Goal: Information Seeking & Learning: Learn about a topic

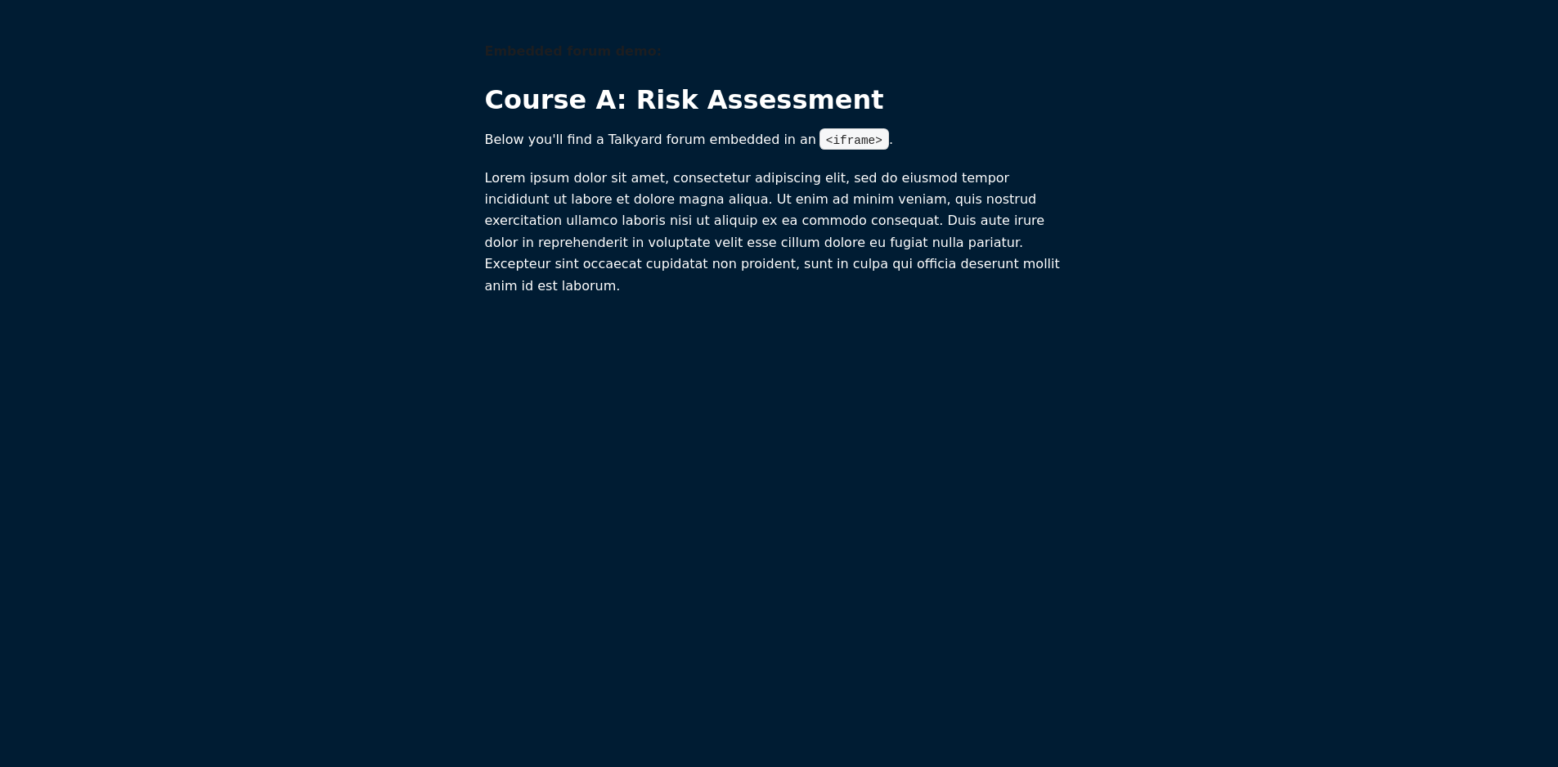
scroll to position [1, 0]
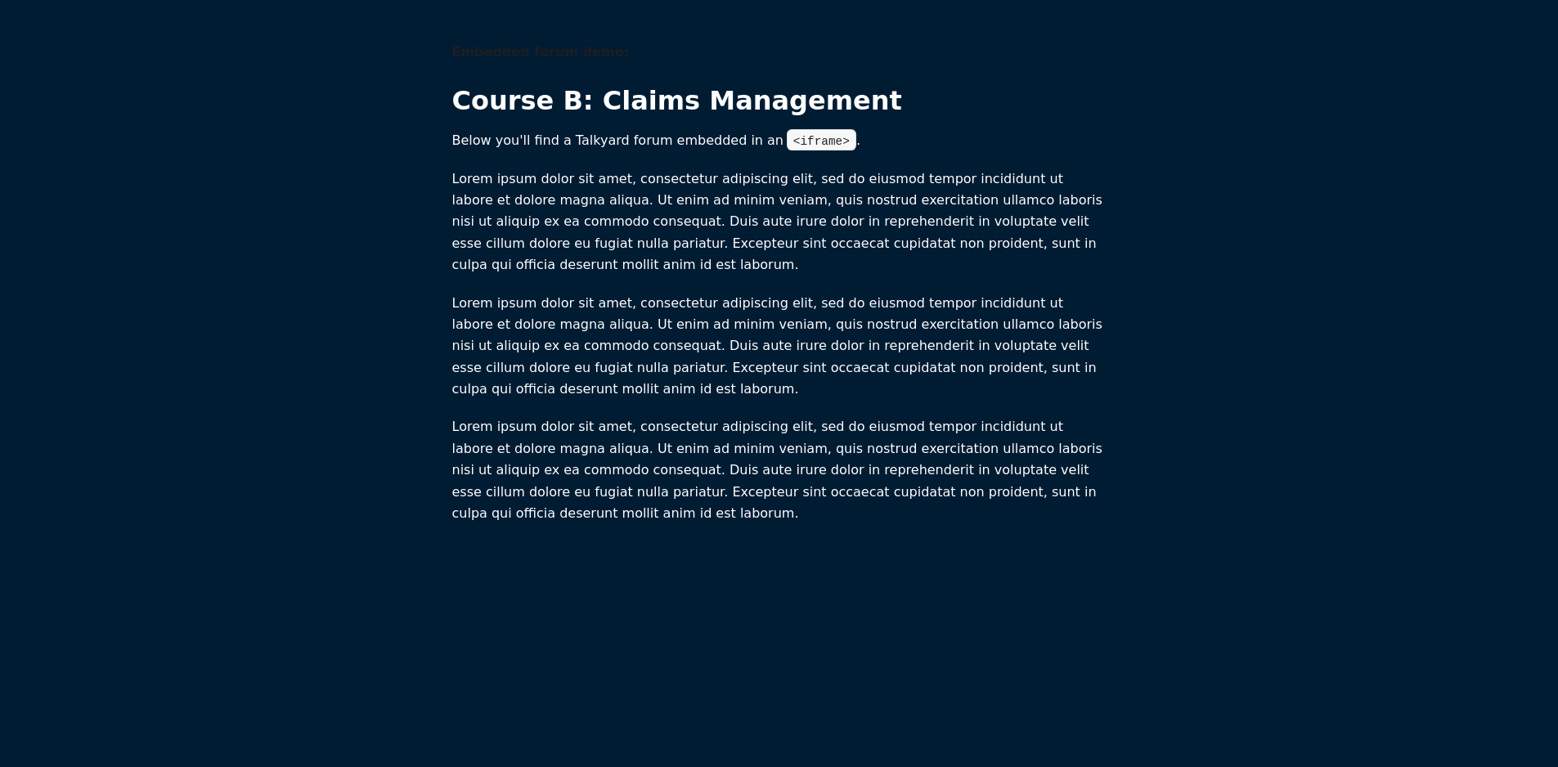
scroll to position [1, 0]
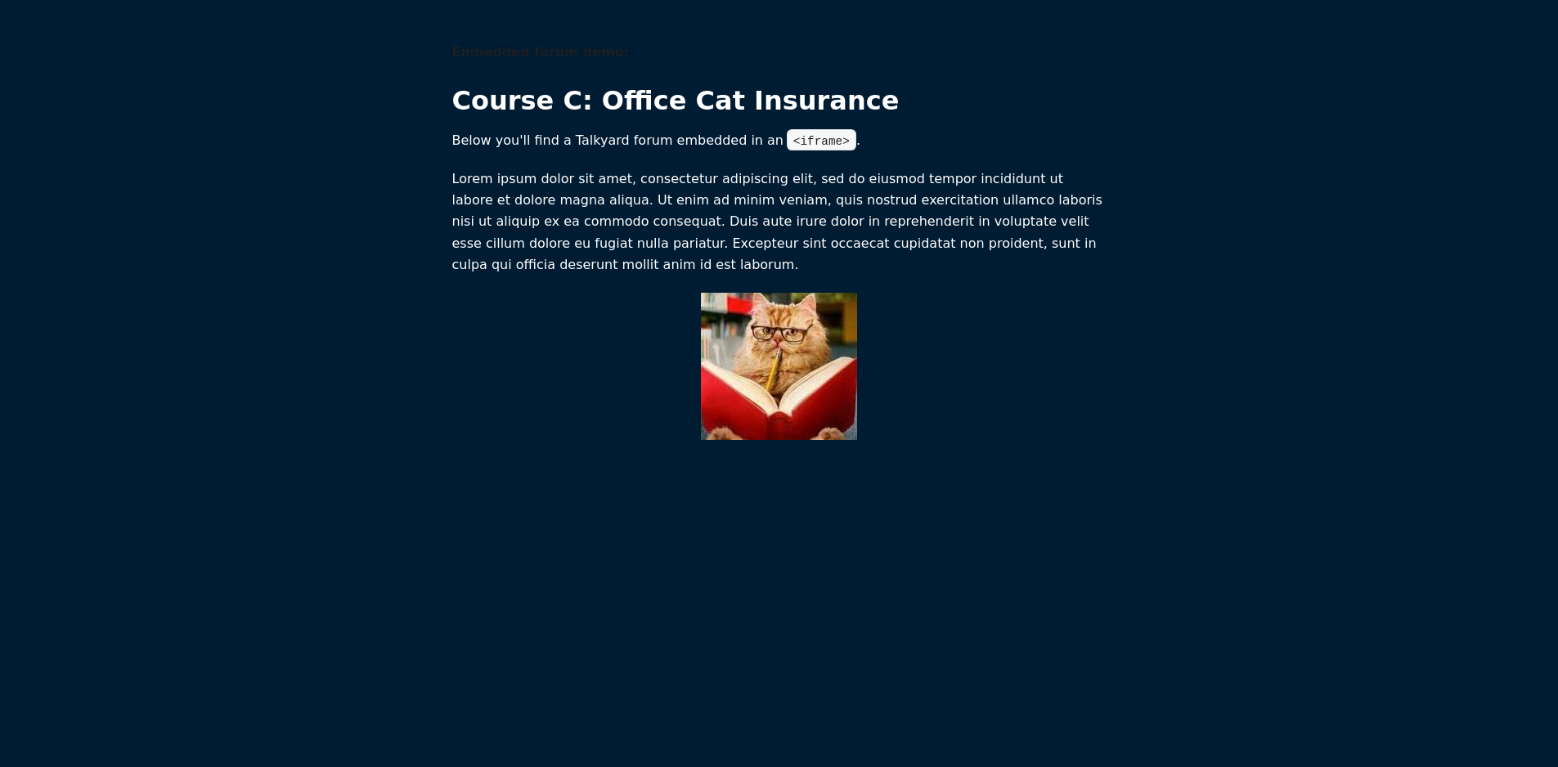
scroll to position [1, 0]
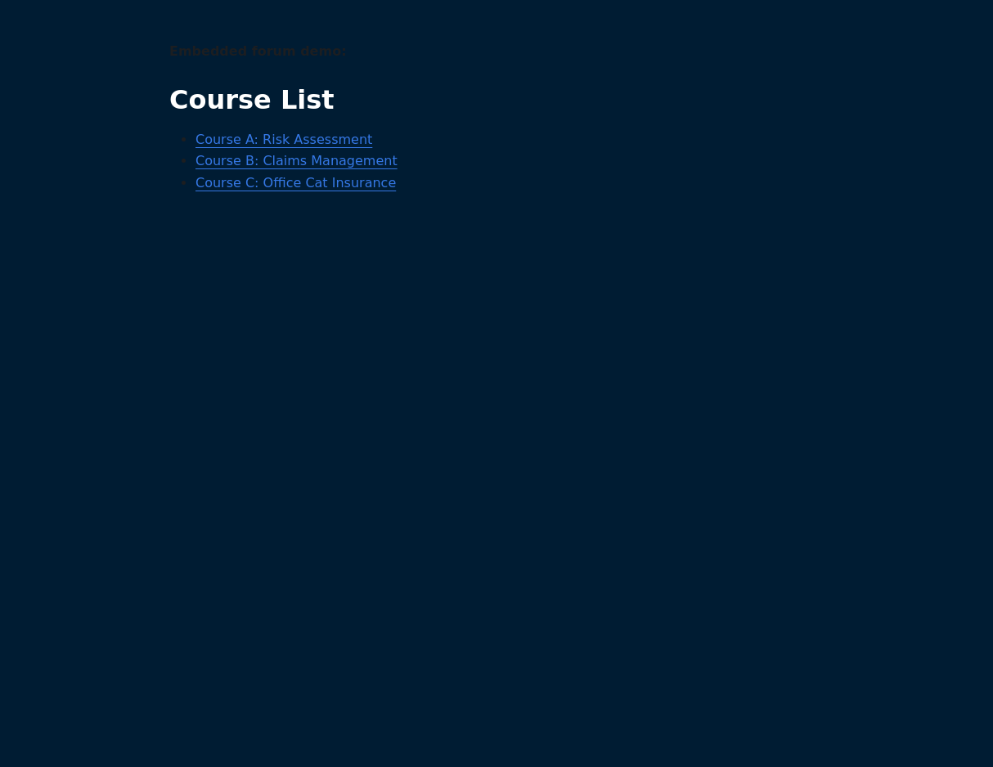
scroll to position [1, 0]
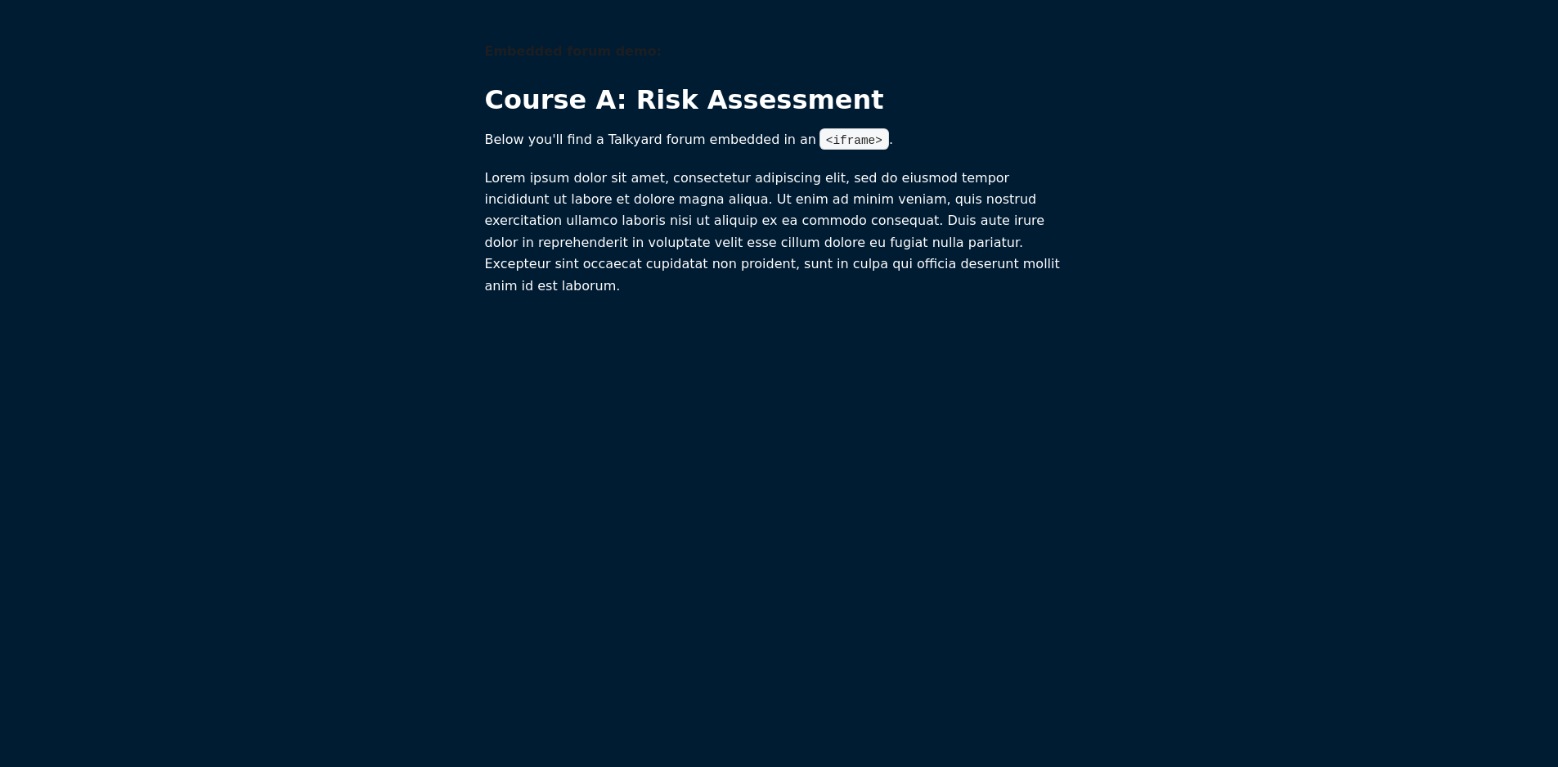
scroll to position [1, 0]
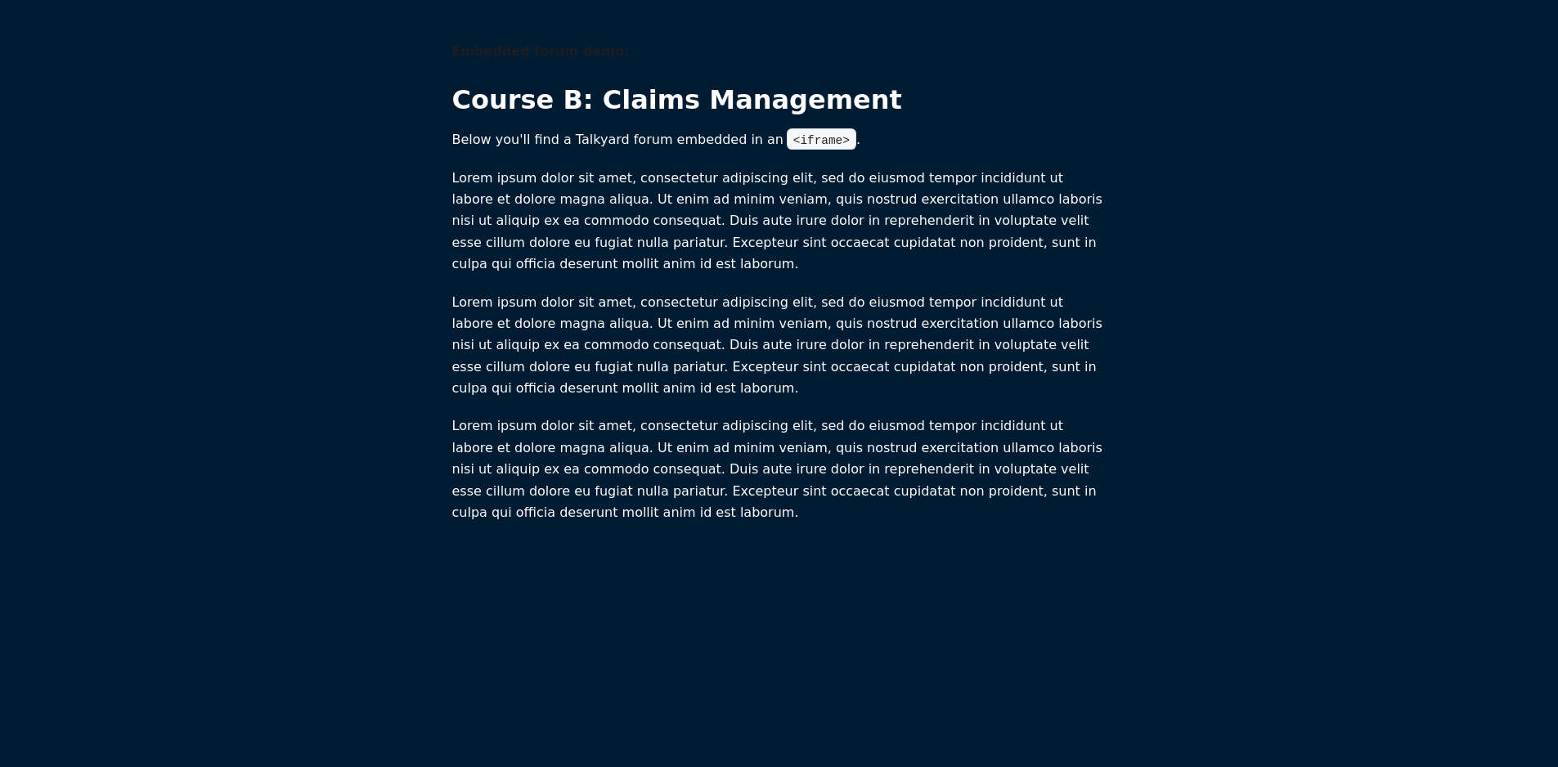
scroll to position [1, 0]
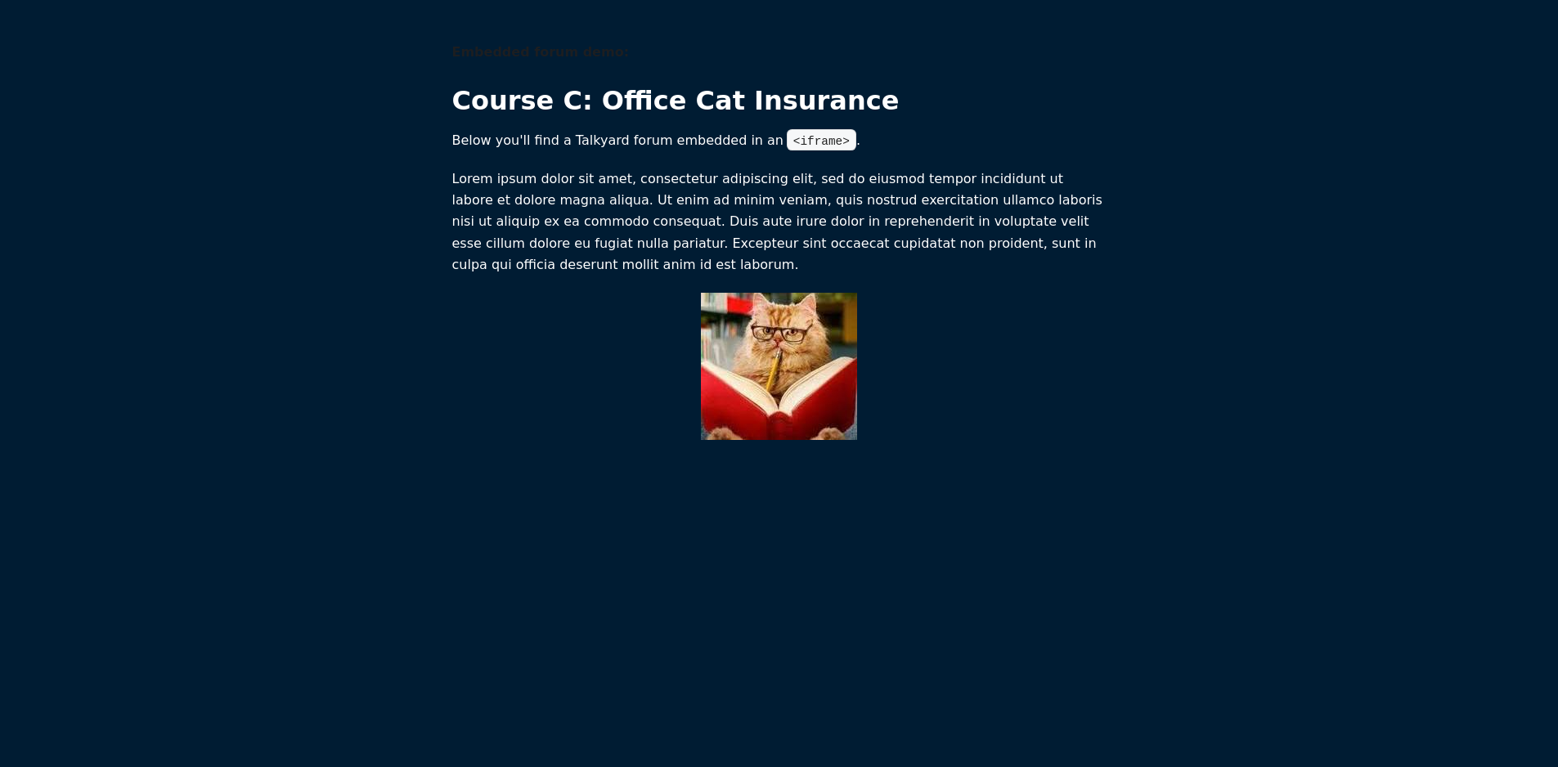
scroll to position [1, 0]
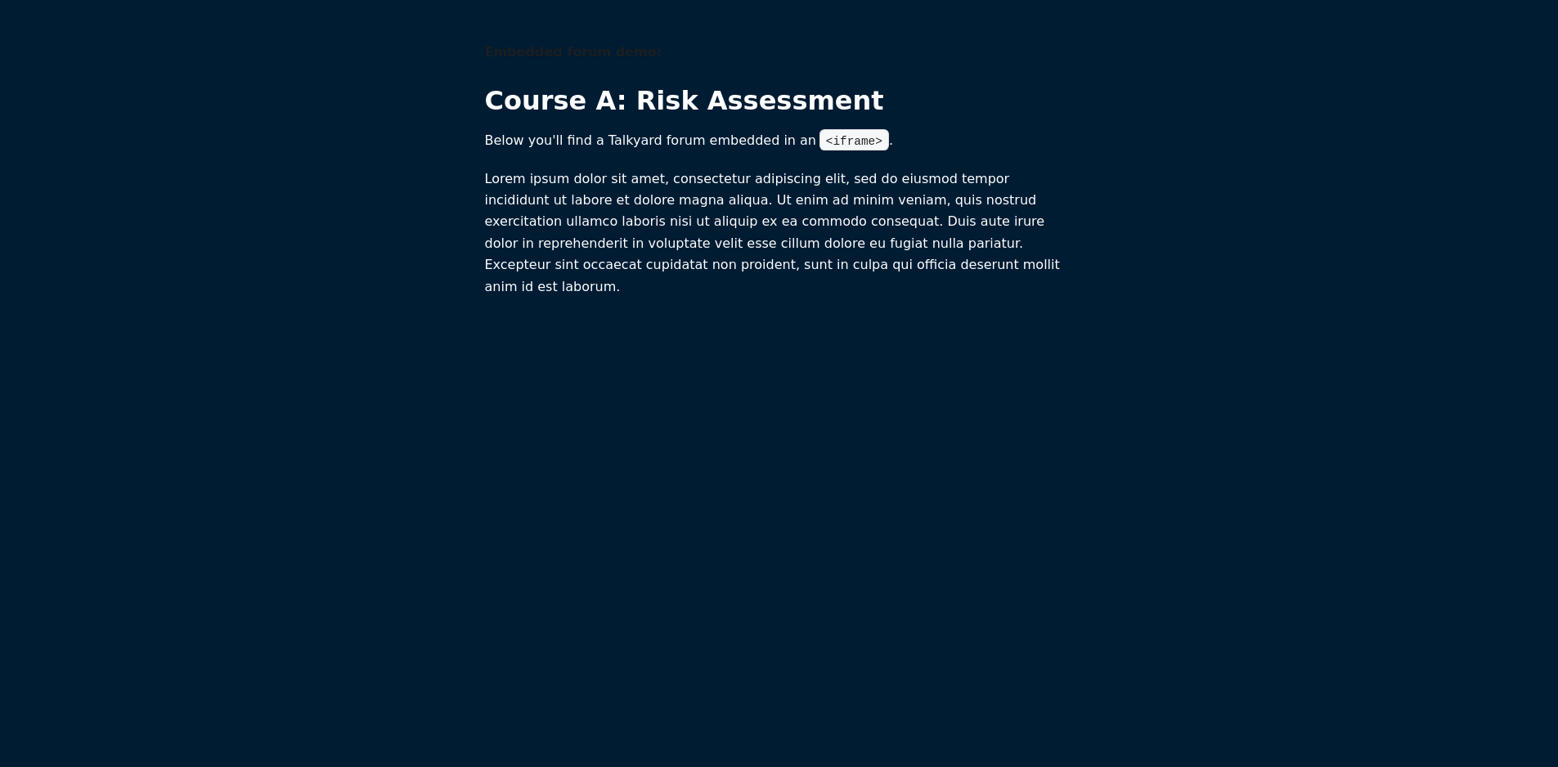
scroll to position [1, 0]
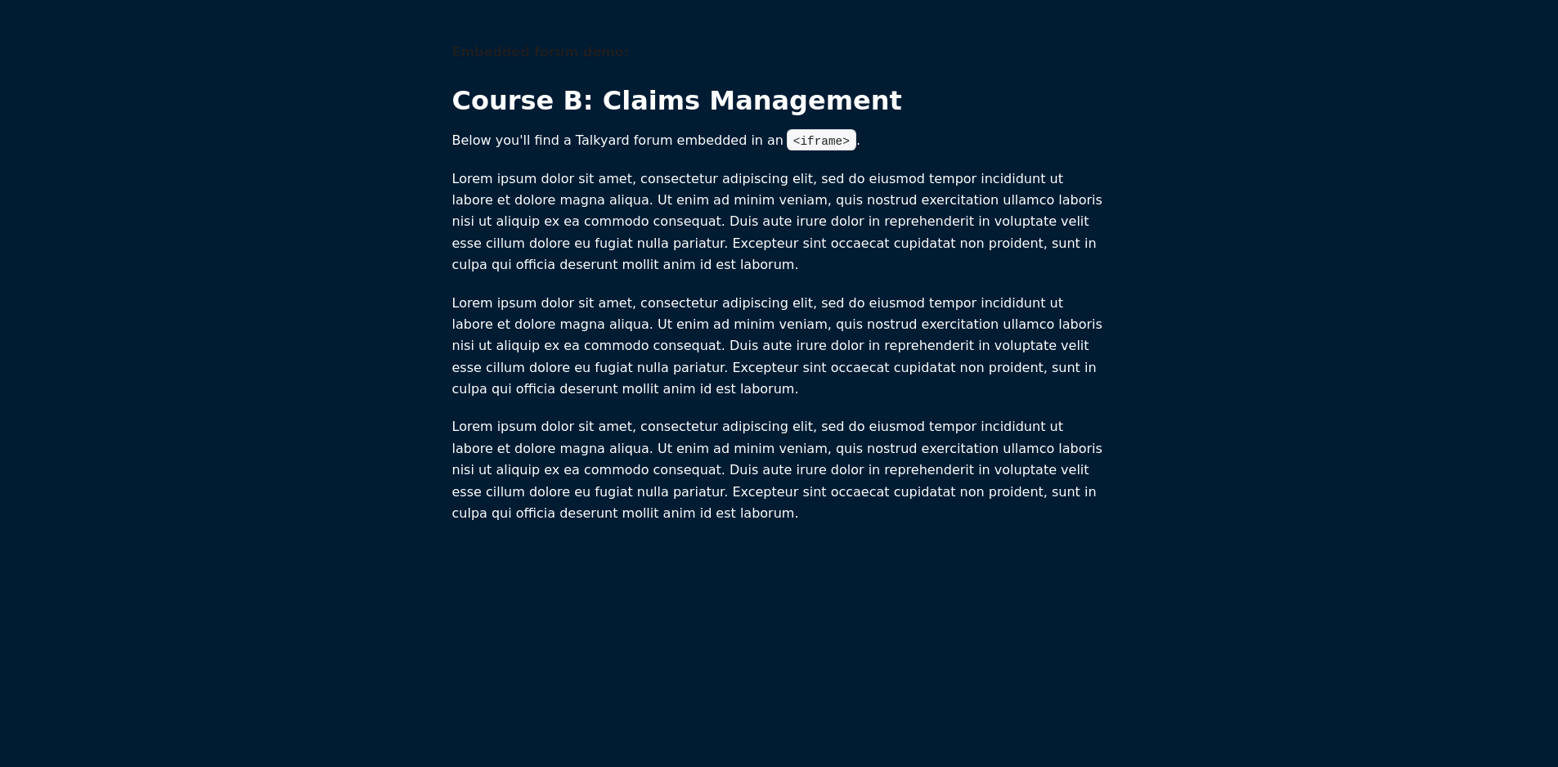
scroll to position [1, 0]
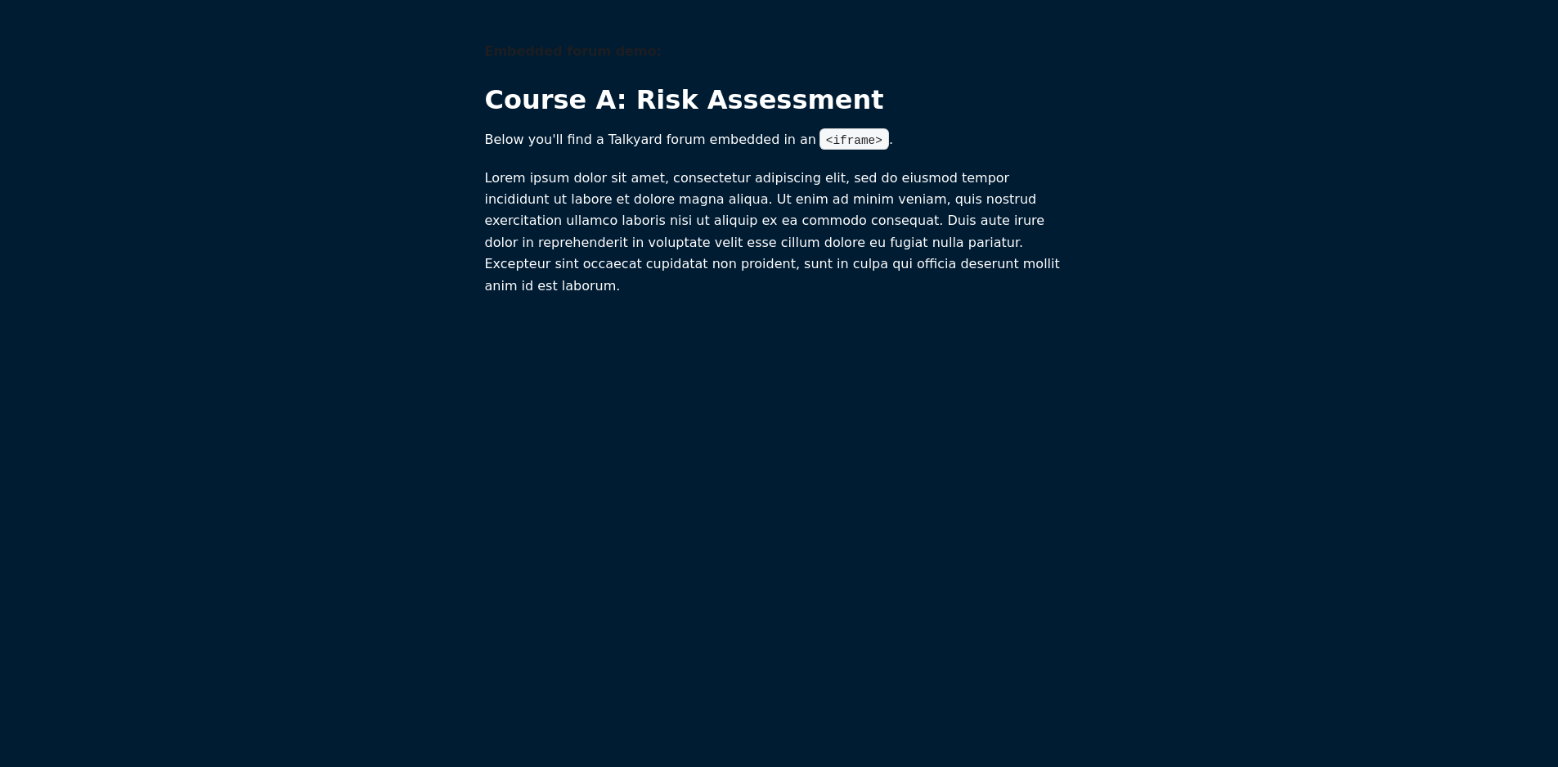
scroll to position [1, 0]
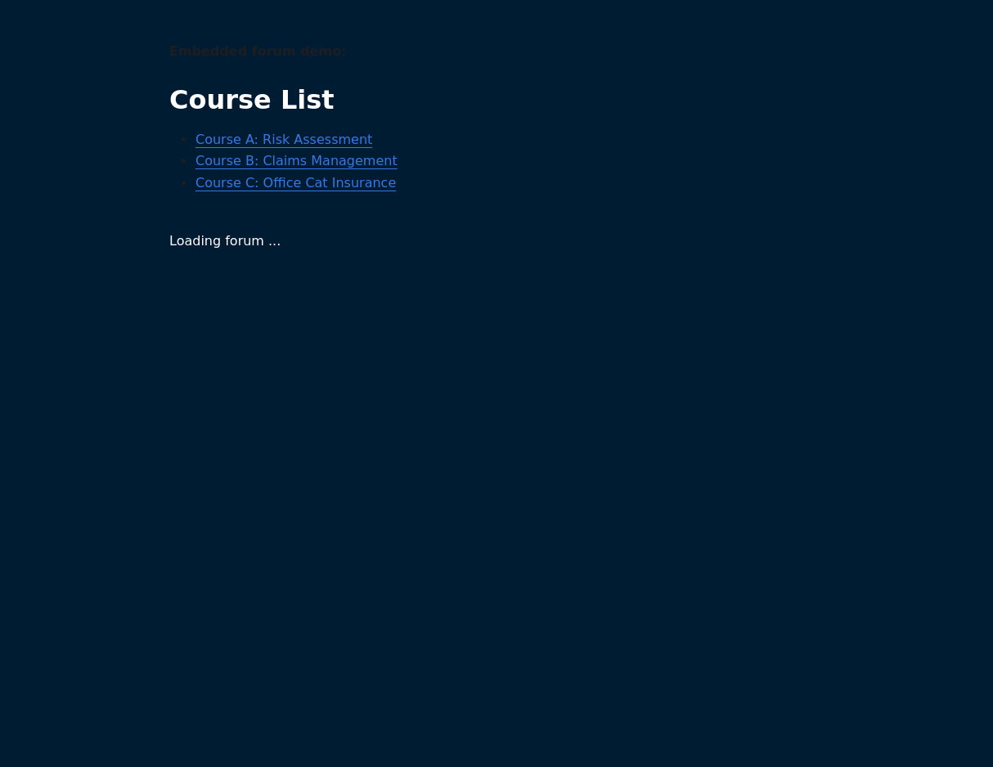
scroll to position [1, 0]
click at [315, 142] on link "Course A: Risk Assessment" at bounding box center [283, 140] width 177 height 16
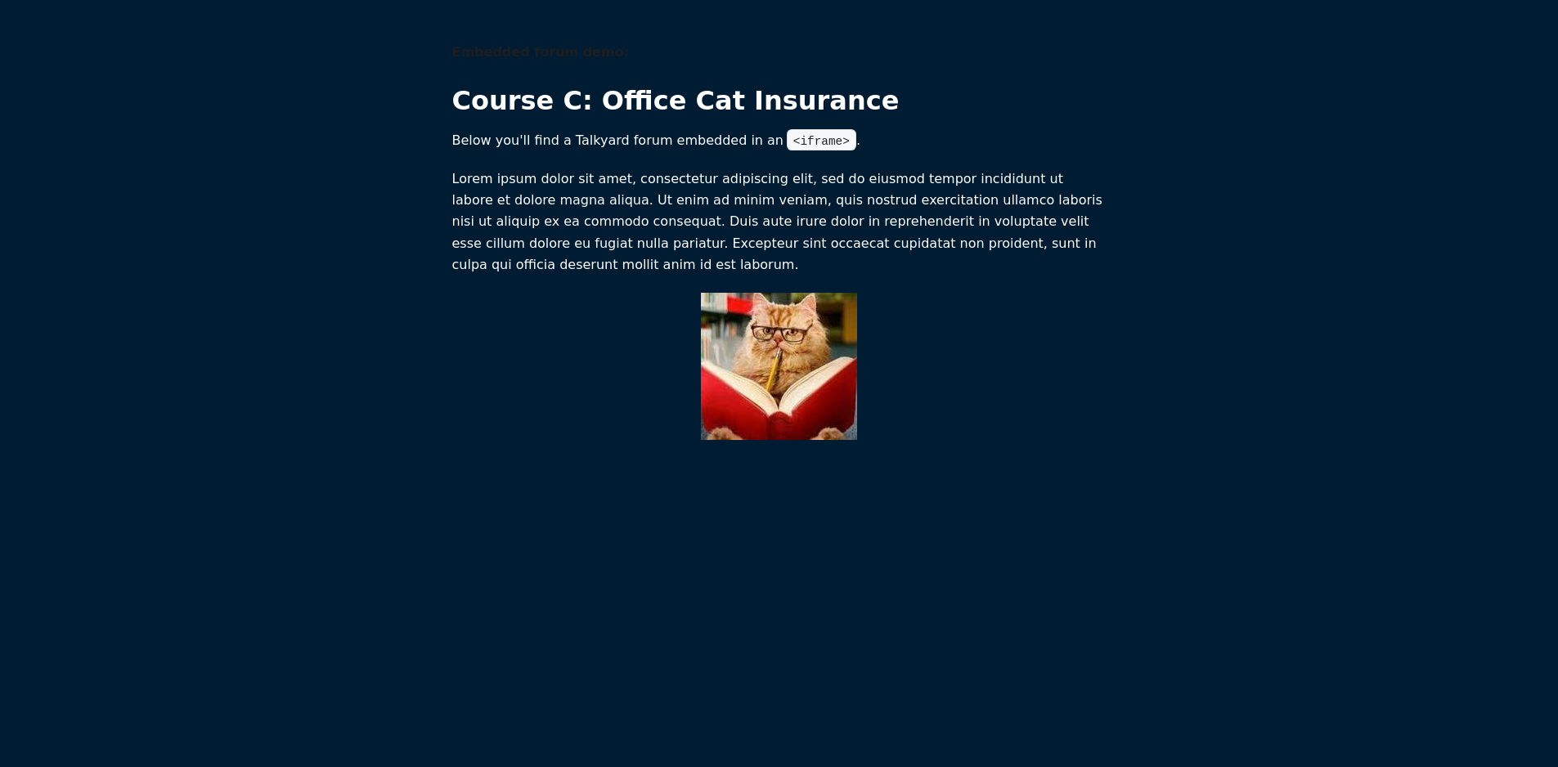
scroll to position [1, 0]
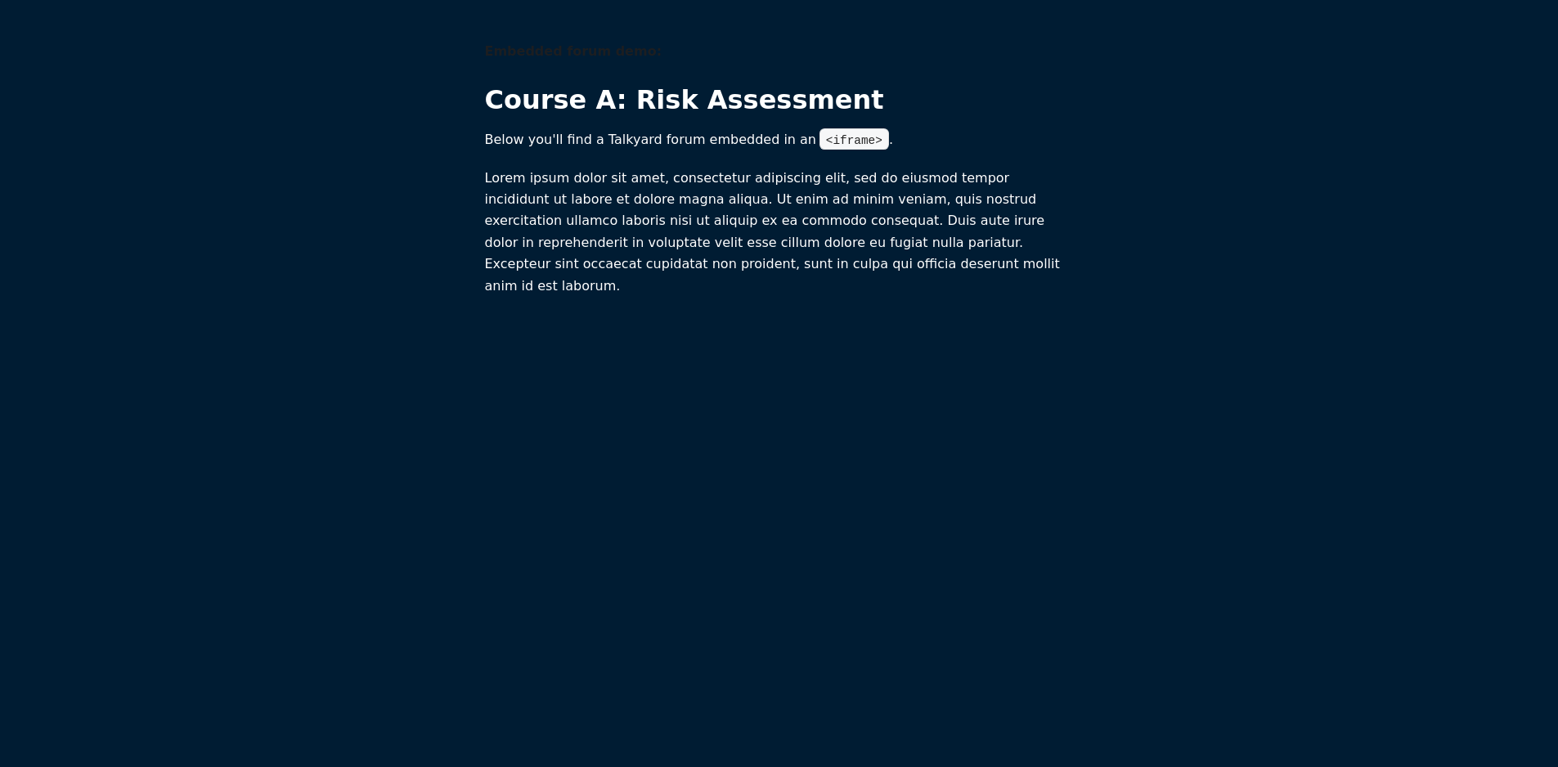
scroll to position [1, 0]
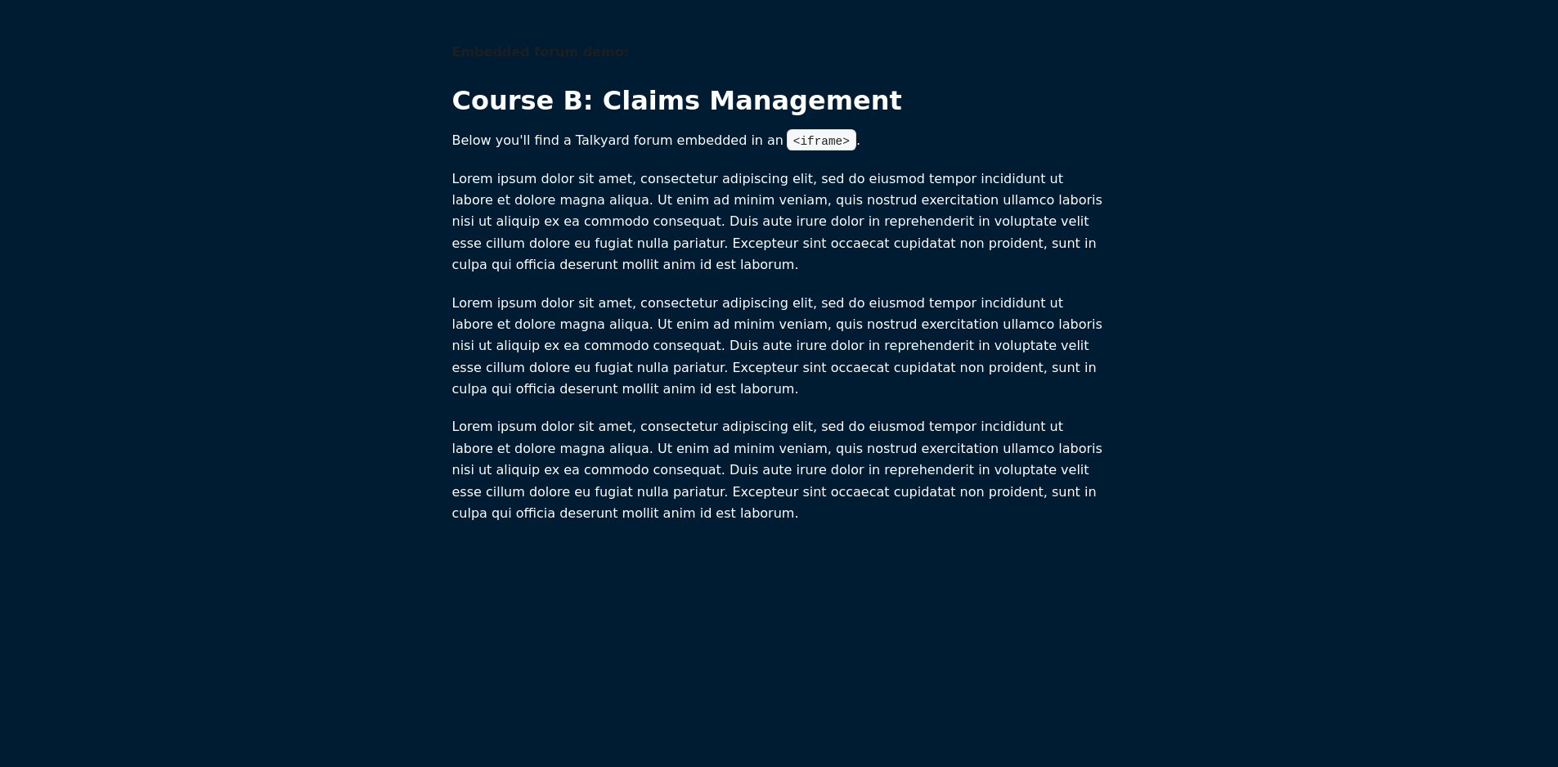
scroll to position [1, 0]
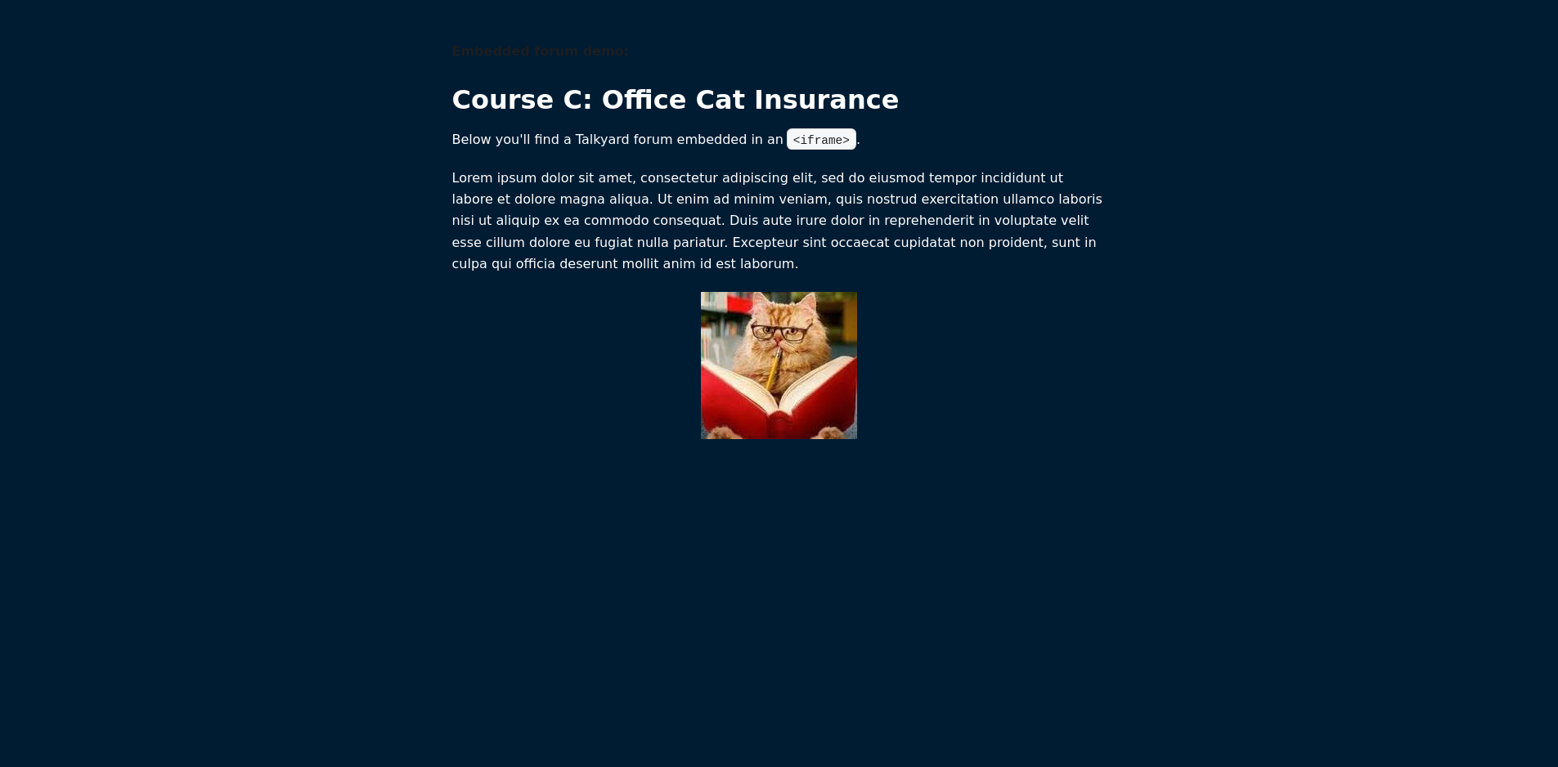
scroll to position [1, 0]
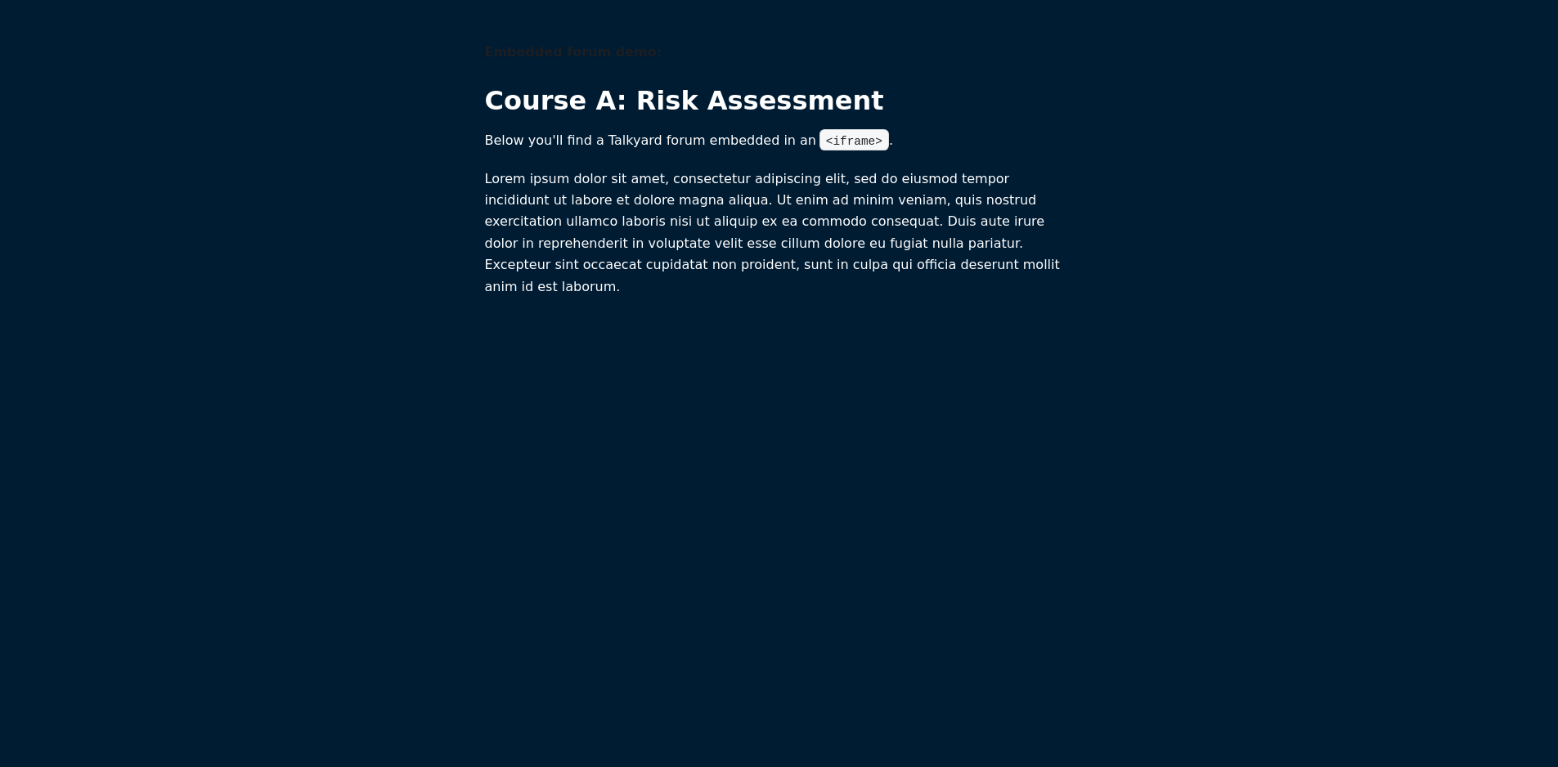
scroll to position [1, 0]
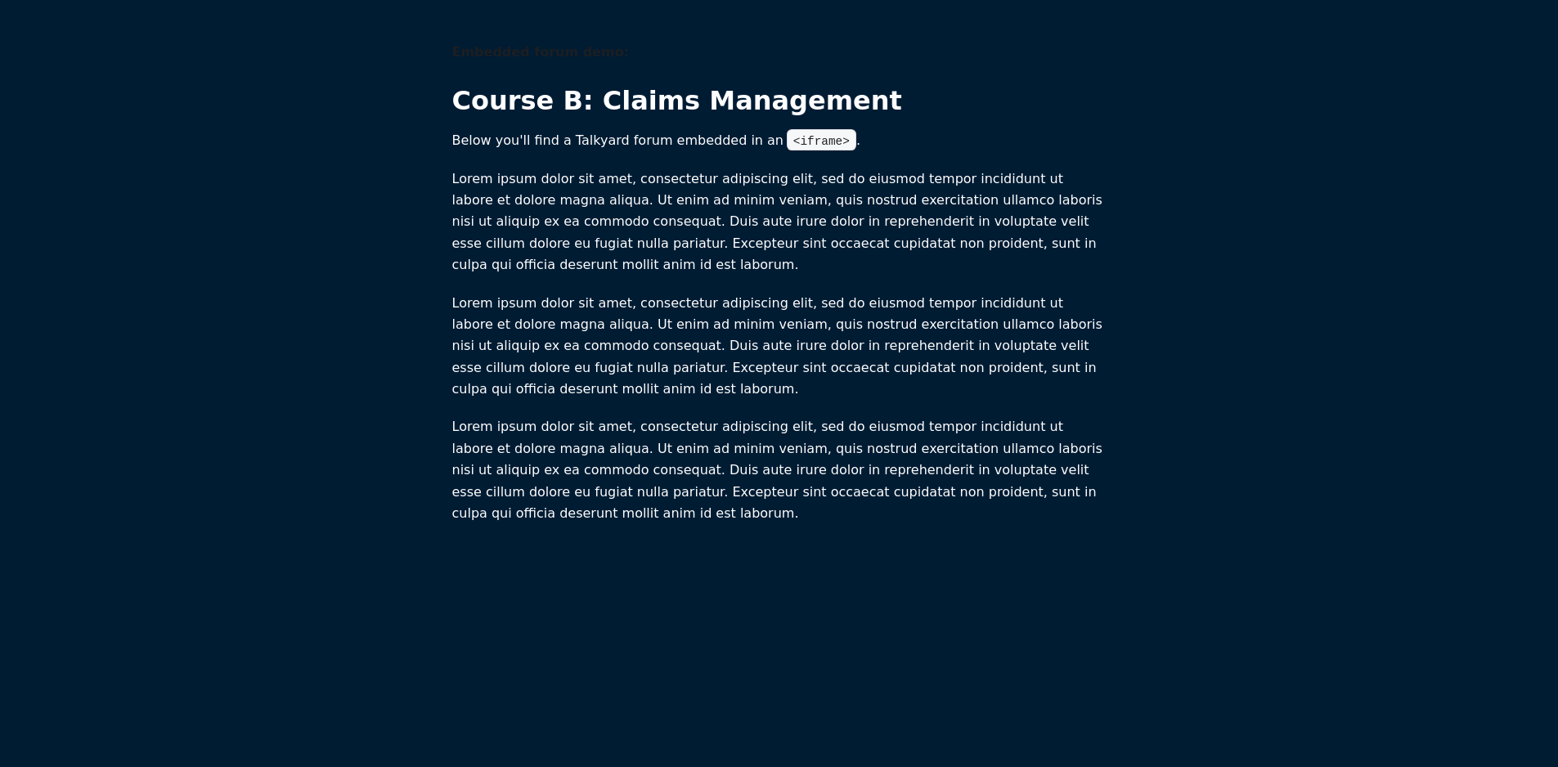
scroll to position [1, 0]
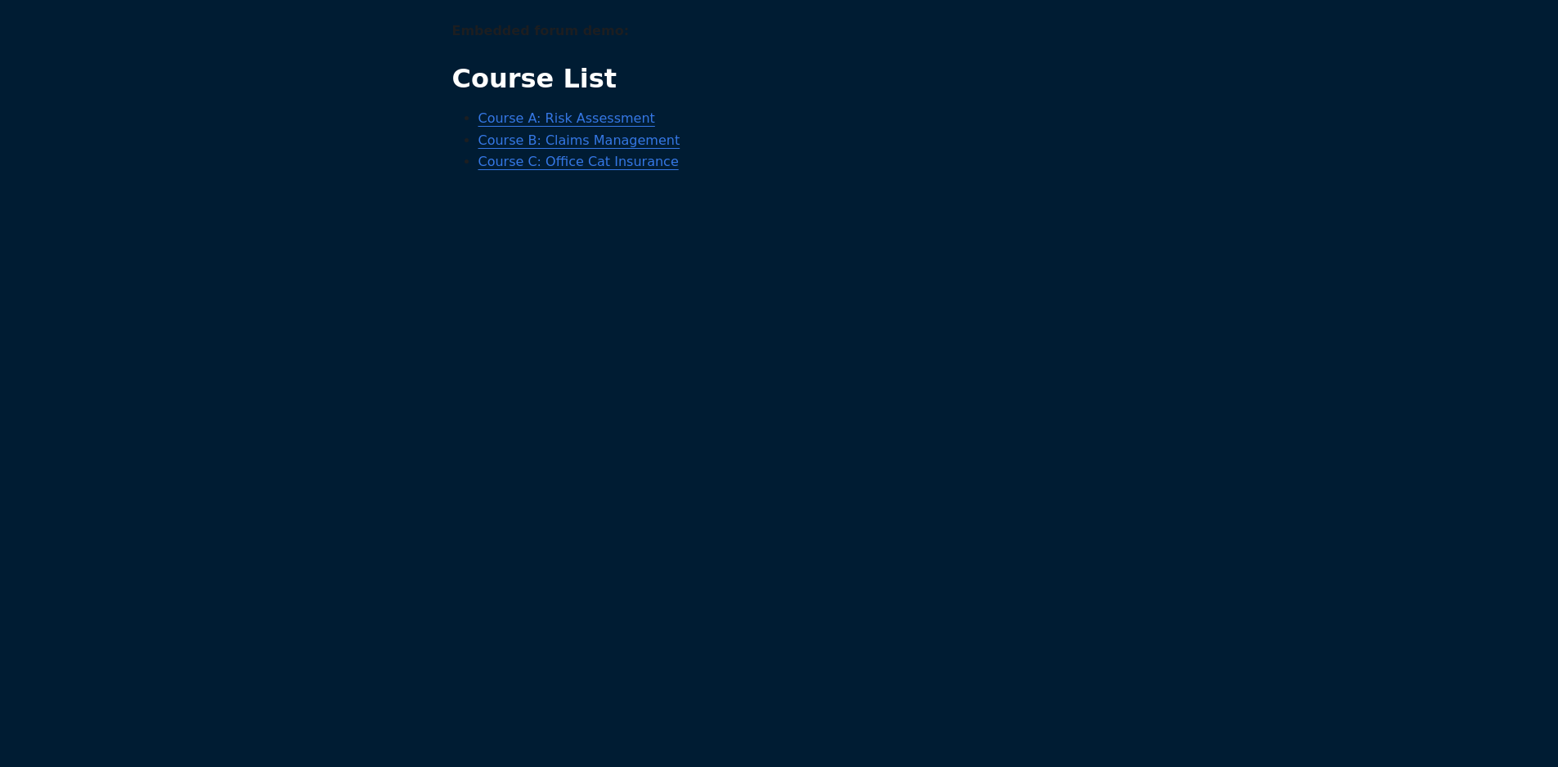
click at [555, 168] on link "Course C: Office Cat Insurance" at bounding box center [578, 162] width 200 height 16
click at [546, 146] on link "Course B: Claims Management" at bounding box center [579, 140] width 202 height 16
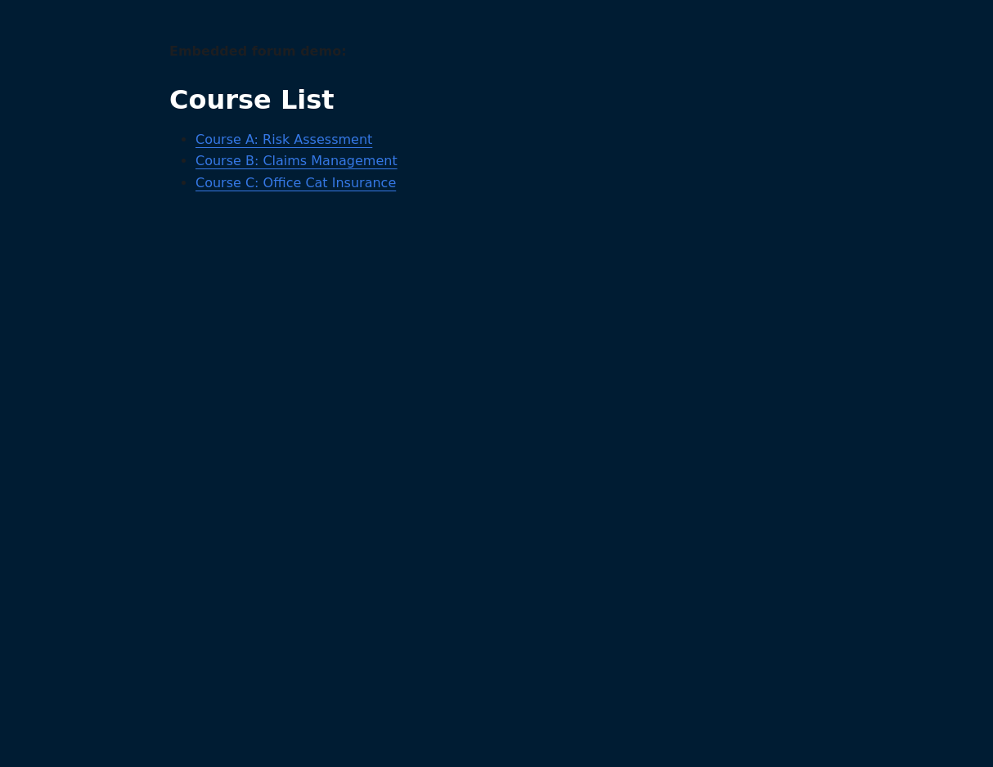
scroll to position [1, 0]
click at [325, 145] on link "Course A: Risk Assessment" at bounding box center [283, 140] width 177 height 16
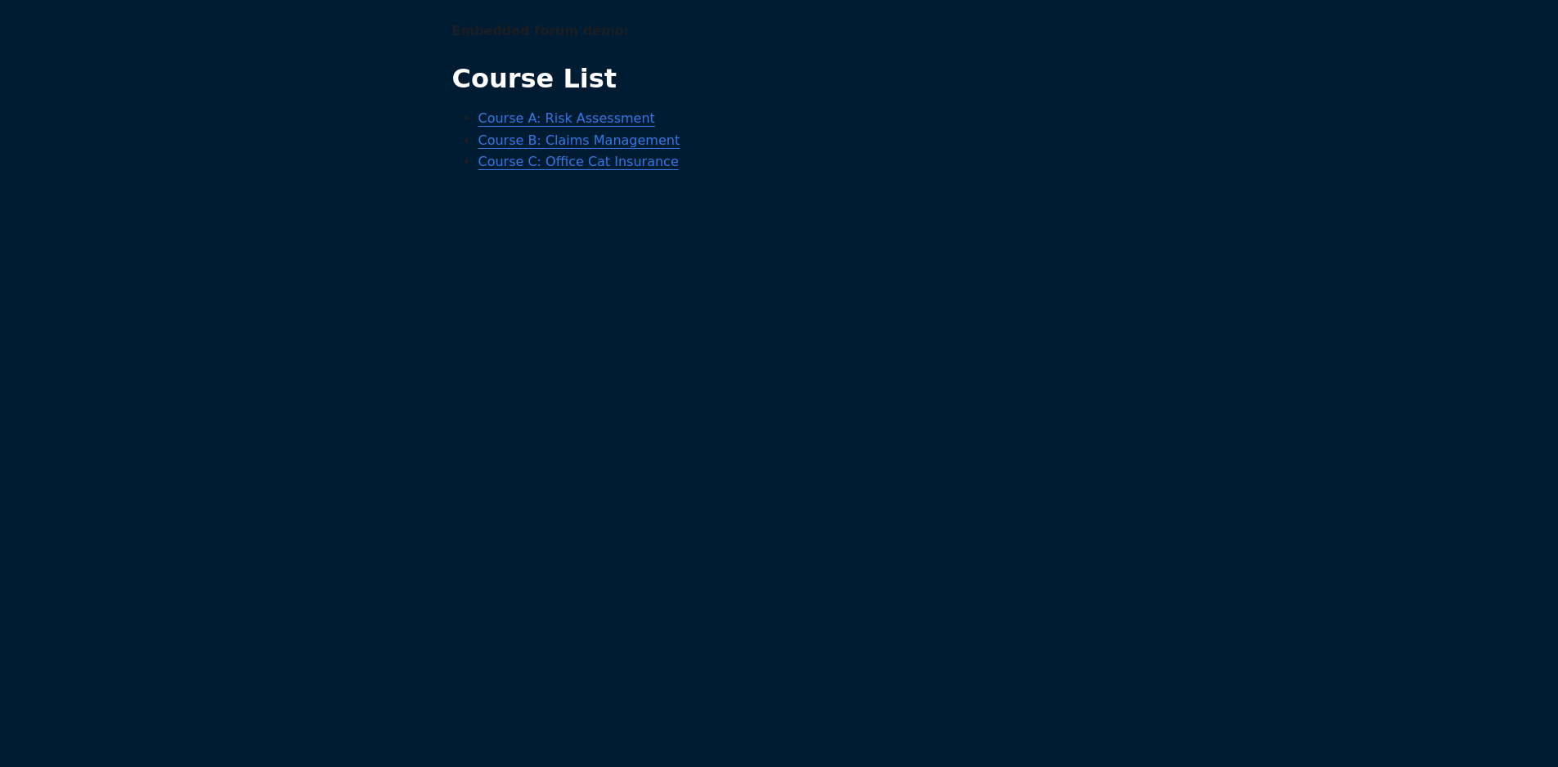
click at [535, 168] on link "Course C: Office Cat Insurance" at bounding box center [578, 162] width 200 height 16
click at [520, 147] on link "Course B: Claims Management" at bounding box center [579, 140] width 202 height 16
click at [521, 146] on link "Course B: Claims Management" at bounding box center [579, 140] width 202 height 16
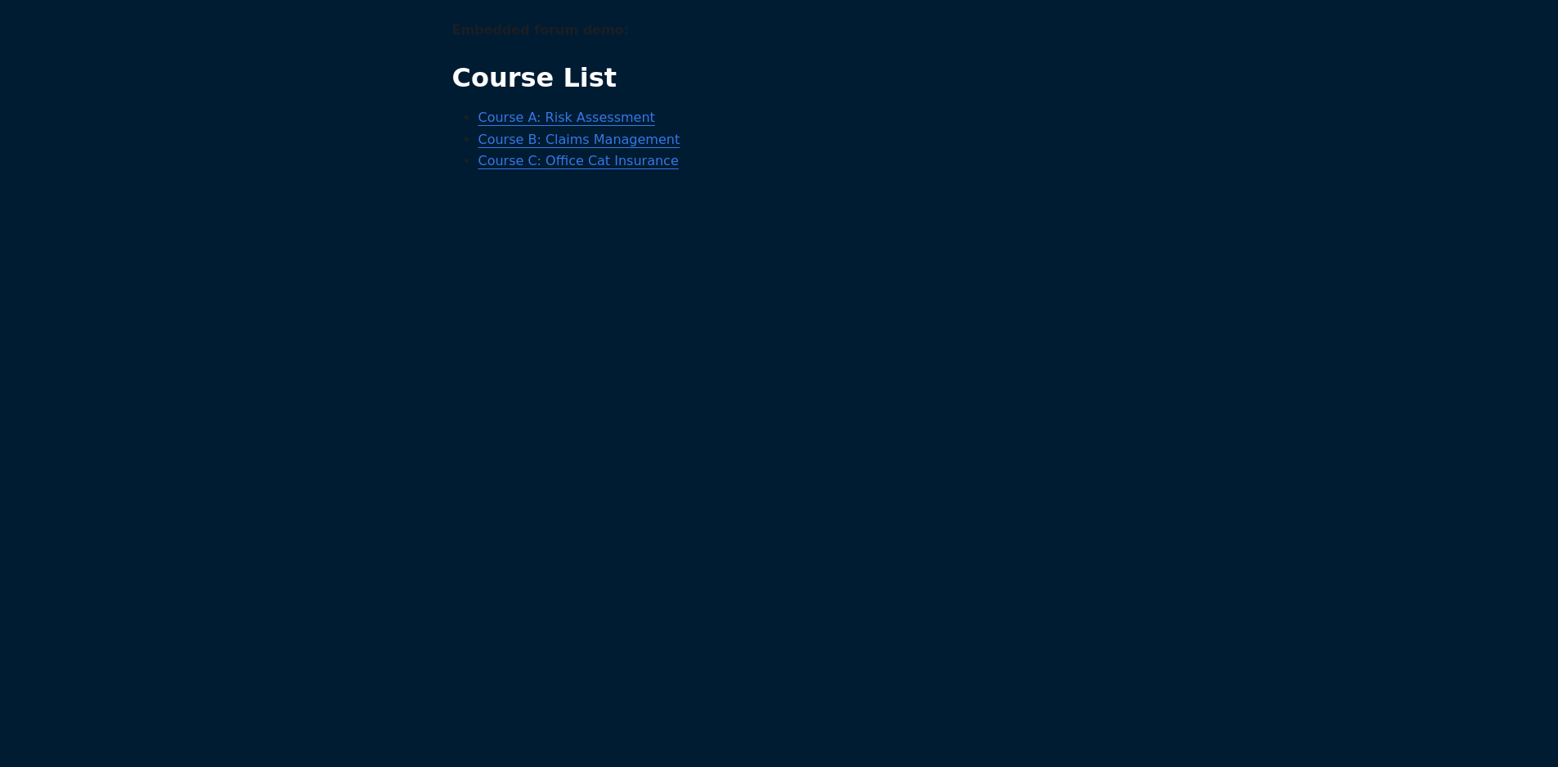
scroll to position [1, 0]
click at [500, 119] on link "Course A: Risk Assessment" at bounding box center [566, 118] width 177 height 16
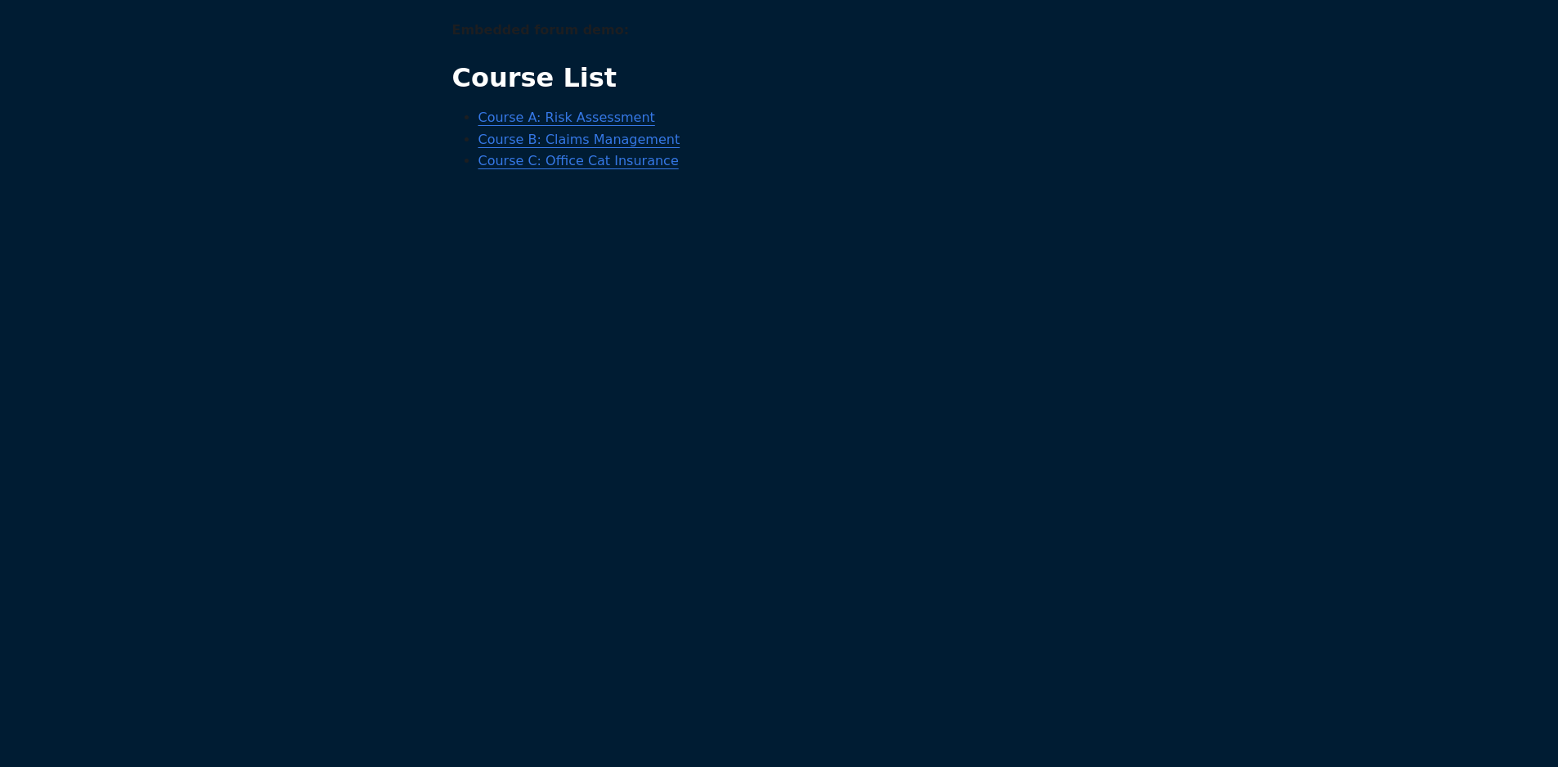
click at [325, 145] on main "Embedded forum demo: Course List Course A: Risk Assessment Course B: Claims Man…" at bounding box center [778, 467] width 1517 height 894
click at [496, 120] on link "Course A: Risk Assessment" at bounding box center [566, 118] width 177 height 16
click at [554, 169] on link "Course C: Office Cat Insurance" at bounding box center [578, 162] width 200 height 16
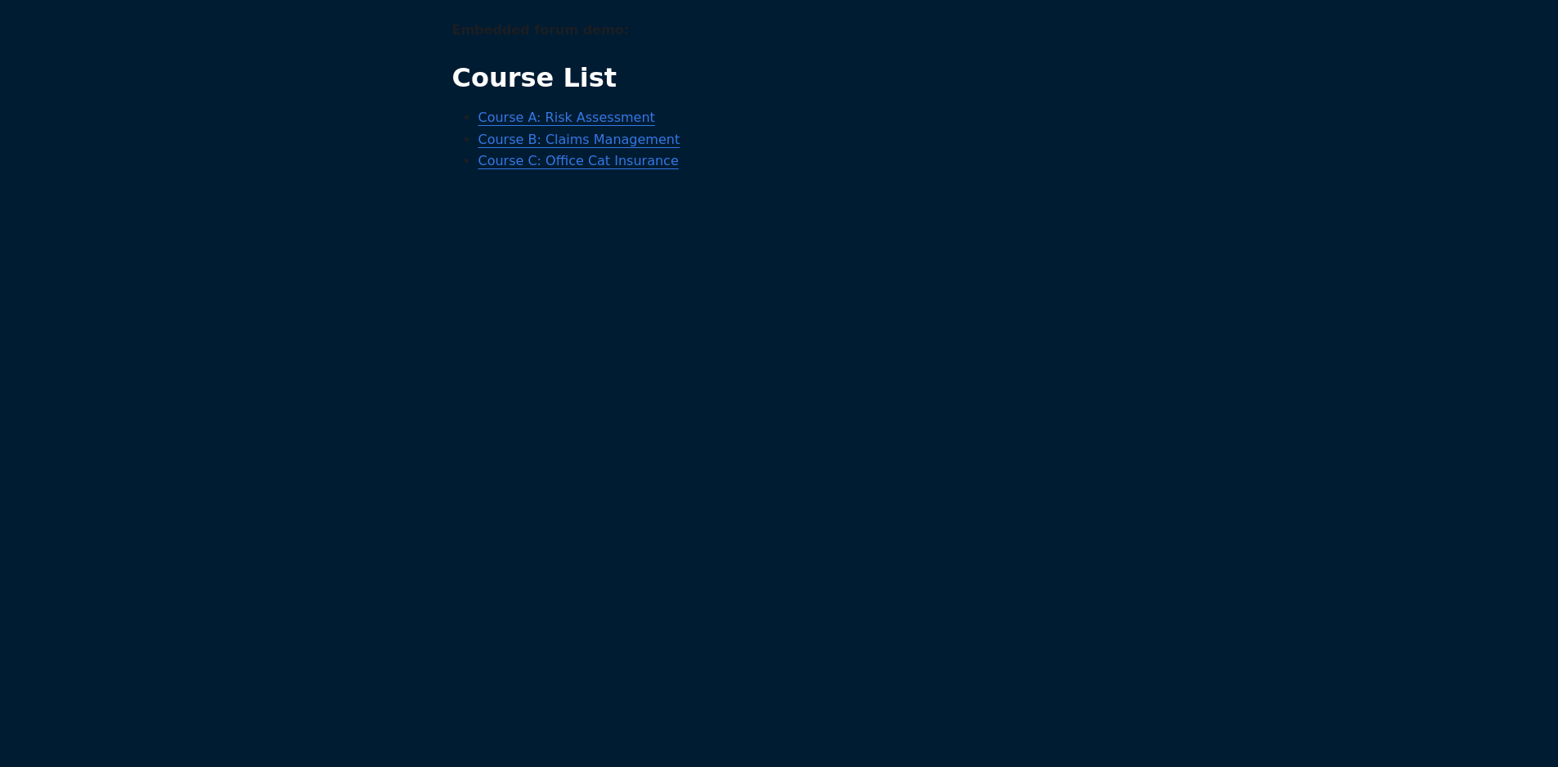
scroll to position [1, 0]
click at [500, 119] on link "Course A: Risk Assessment" at bounding box center [566, 118] width 177 height 16
click at [554, 169] on link "Course C: Office Cat Insurance" at bounding box center [578, 162] width 200 height 16
click at [566, 122] on link "Course A: Risk Assessment" at bounding box center [566, 118] width 177 height 16
click at [576, 133] on link "Course B: Claims Management" at bounding box center [579, 140] width 202 height 16
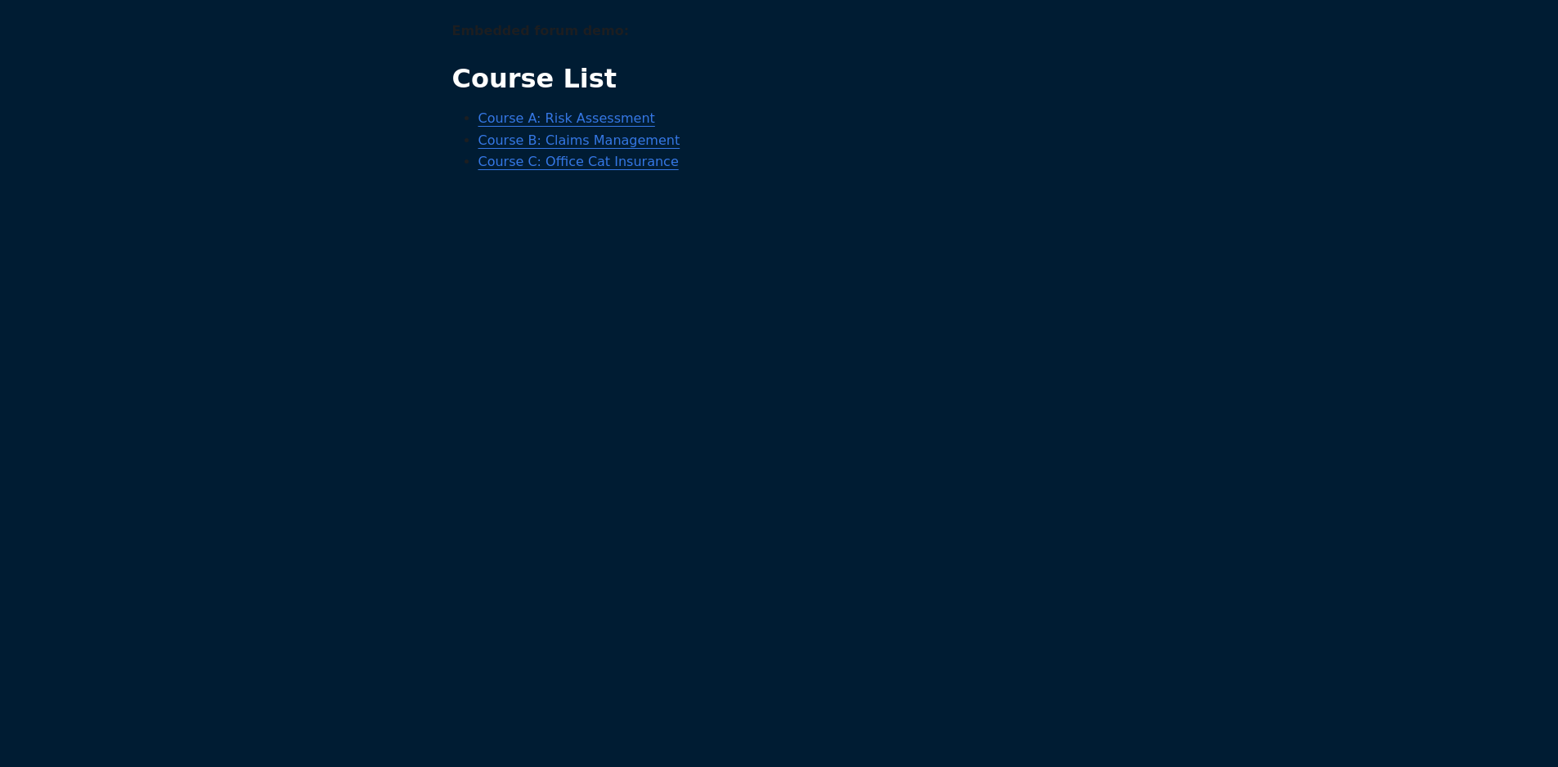
click at [576, 119] on link "Course A: Risk Assessment" at bounding box center [566, 118] width 177 height 16
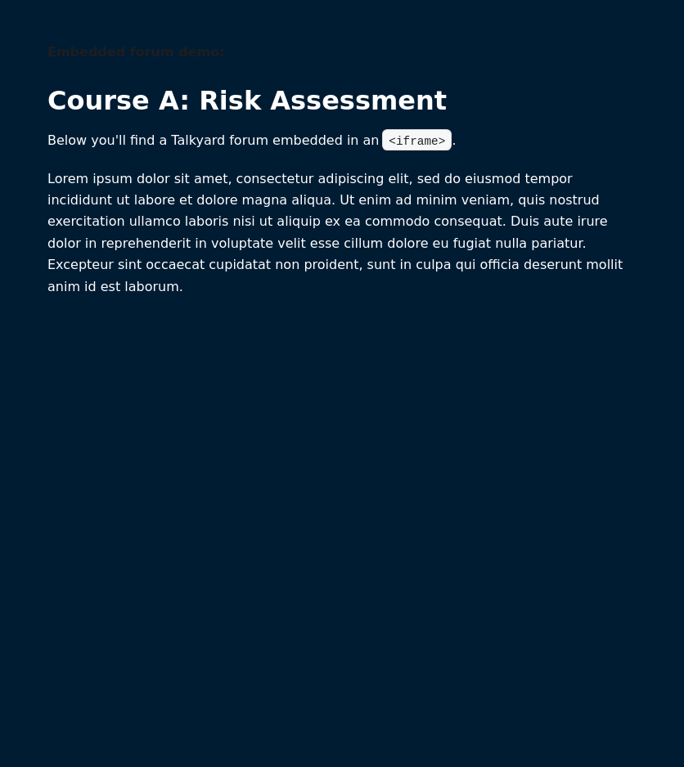
click at [328, 271] on p "Lorem ipsum dolor sit amet, consectetur adipiscing elit, sed do eiusmod tempor …" at bounding box center [341, 232] width 589 height 129
click at [437, 334] on section at bounding box center [341, 324] width 643 height 21
click at [429, 480] on div "Embedded forum demo: Course A: Risk Assessment Below you'll find a Talkyard for…" at bounding box center [341, 405] width 643 height 726
click at [464, 445] on div "Embedded forum demo: Course A: Risk Assessment Below you'll find a Talkyard for…" at bounding box center [341, 405] width 643 height 726
click at [366, 369] on div "Embedded forum demo: Course A: Risk Assessment Below you'll find a Talkyard for…" at bounding box center [341, 207] width 643 height 330
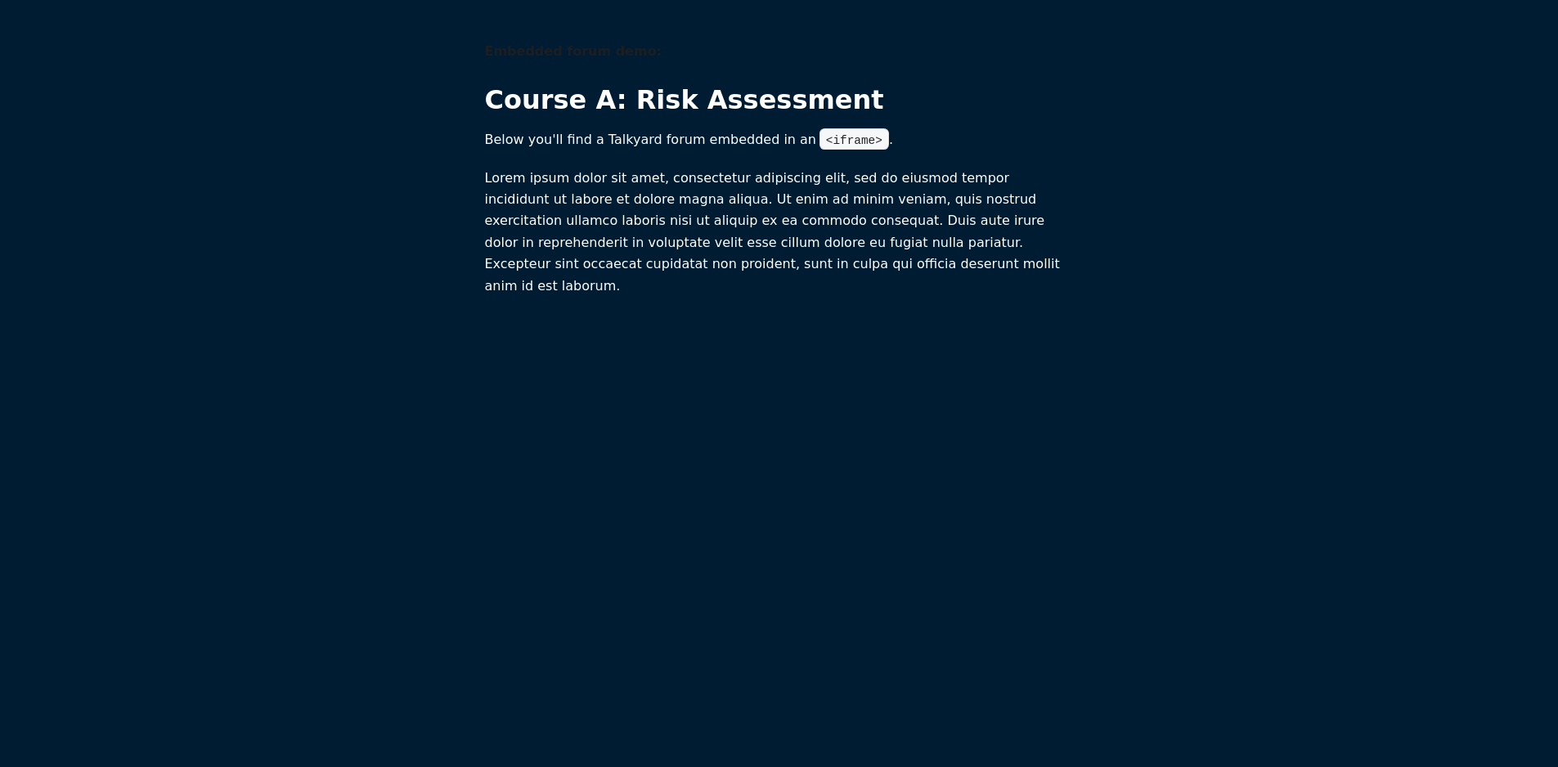
scroll to position [1, 0]
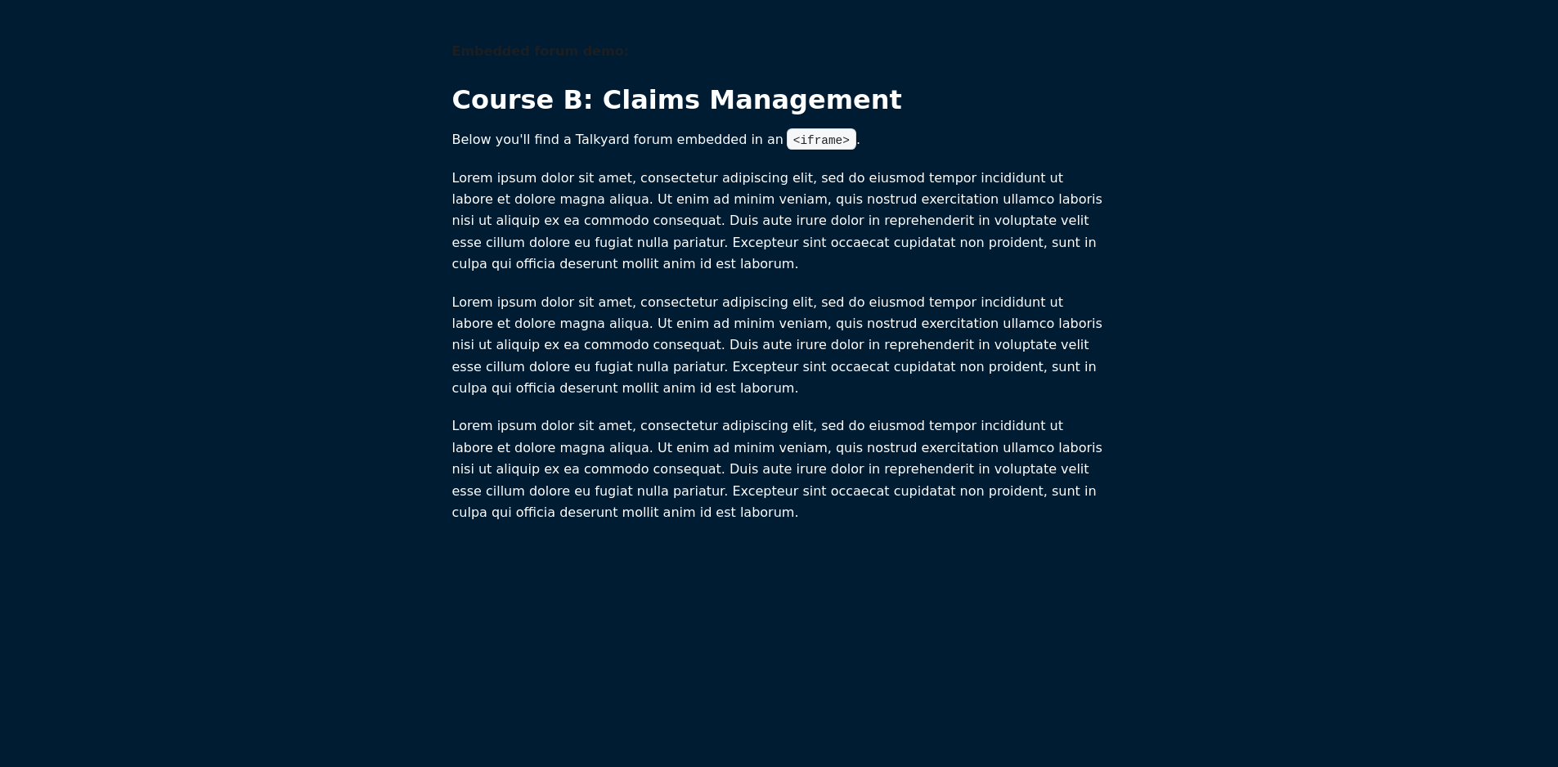
scroll to position [1, 0]
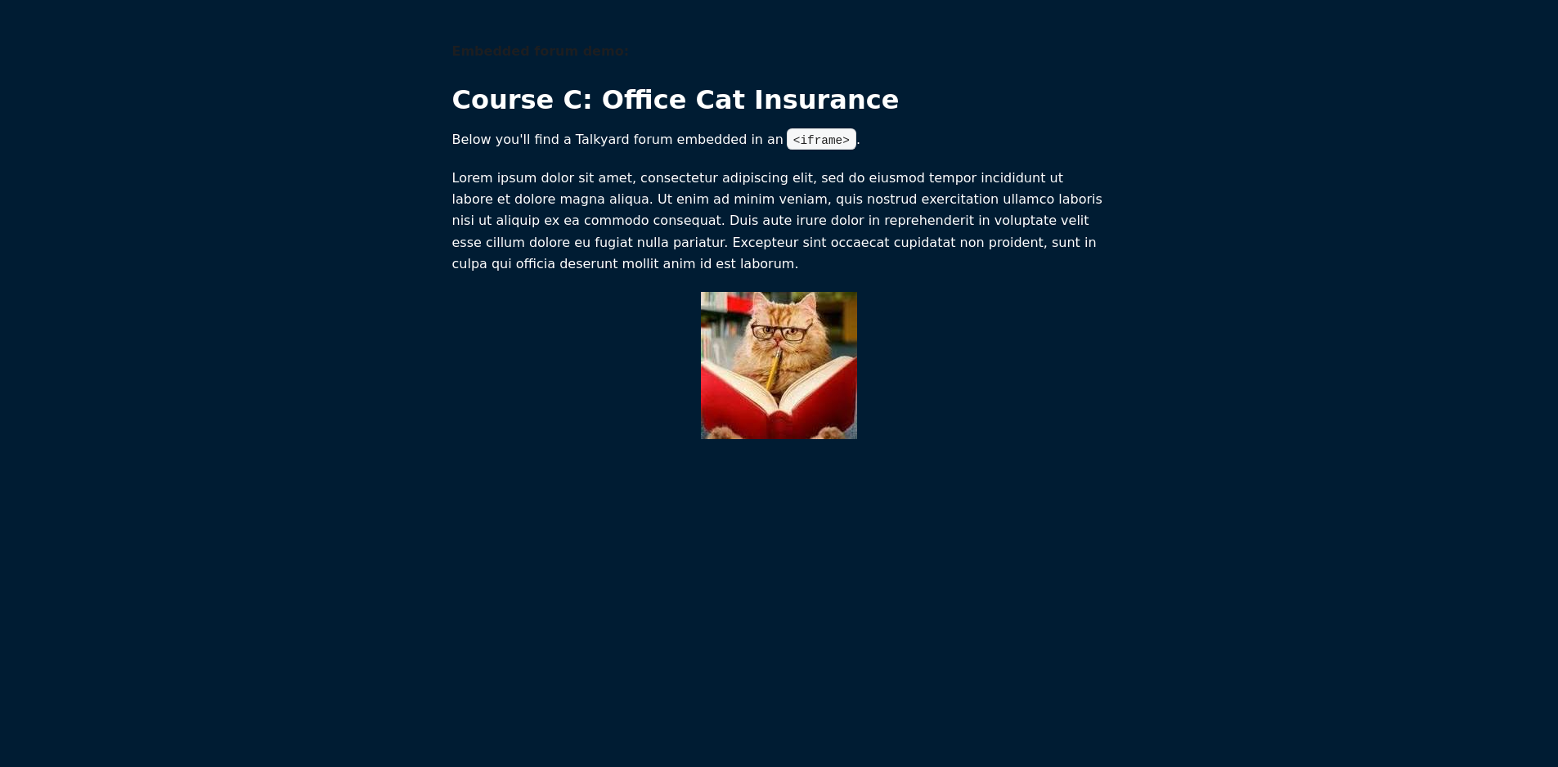
scroll to position [1, 0]
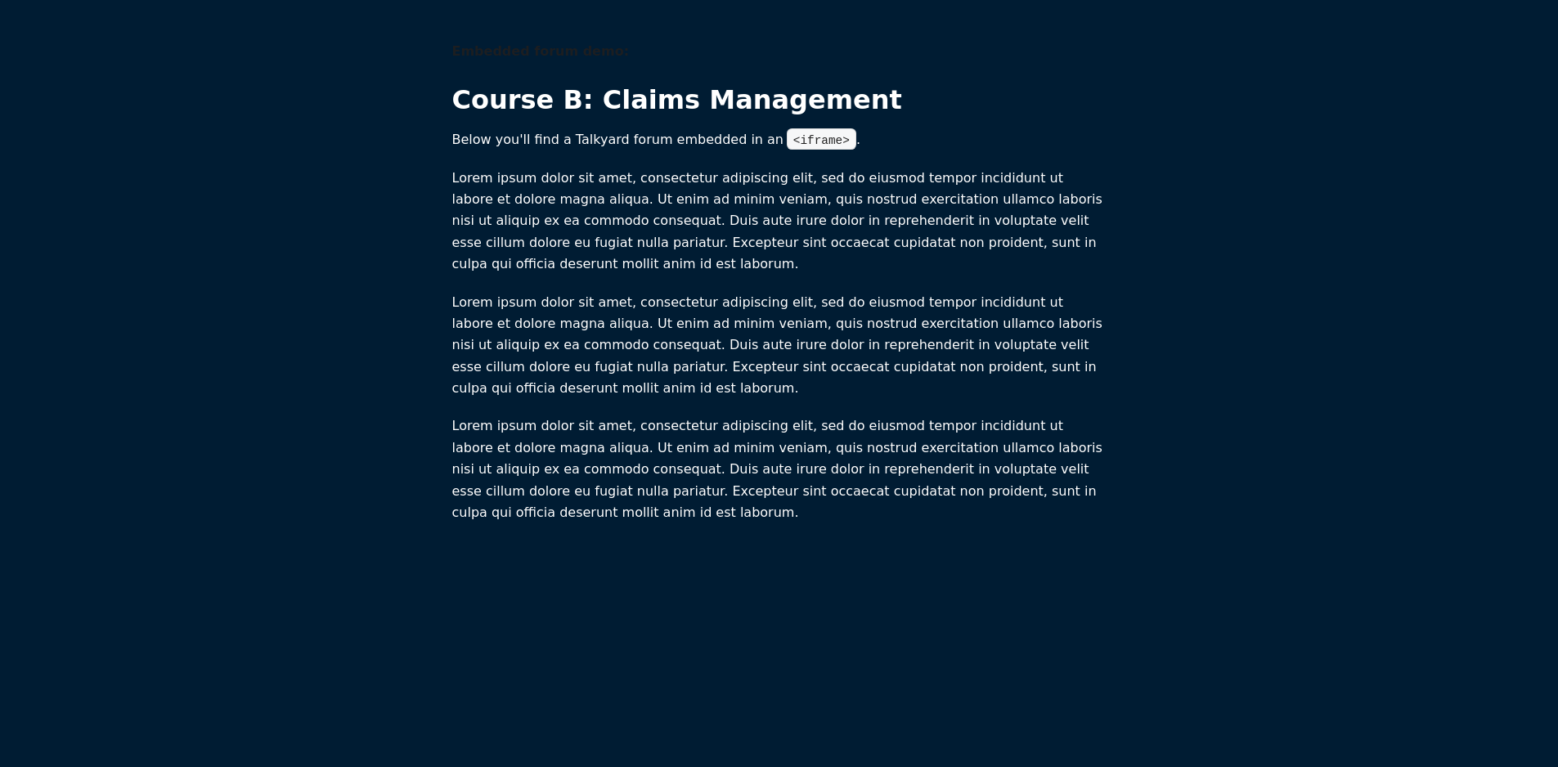
scroll to position [1, 0]
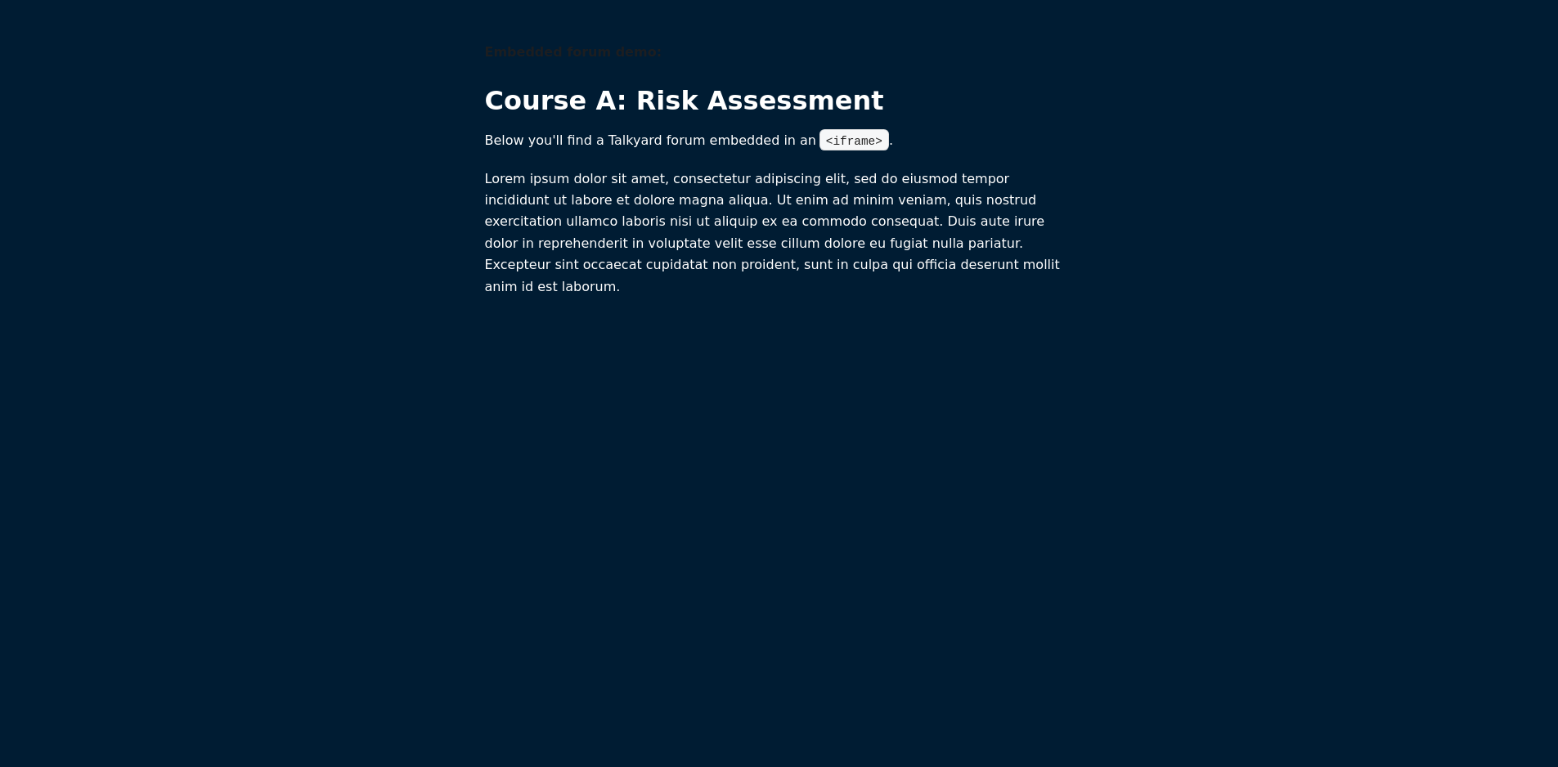
scroll to position [1, 0]
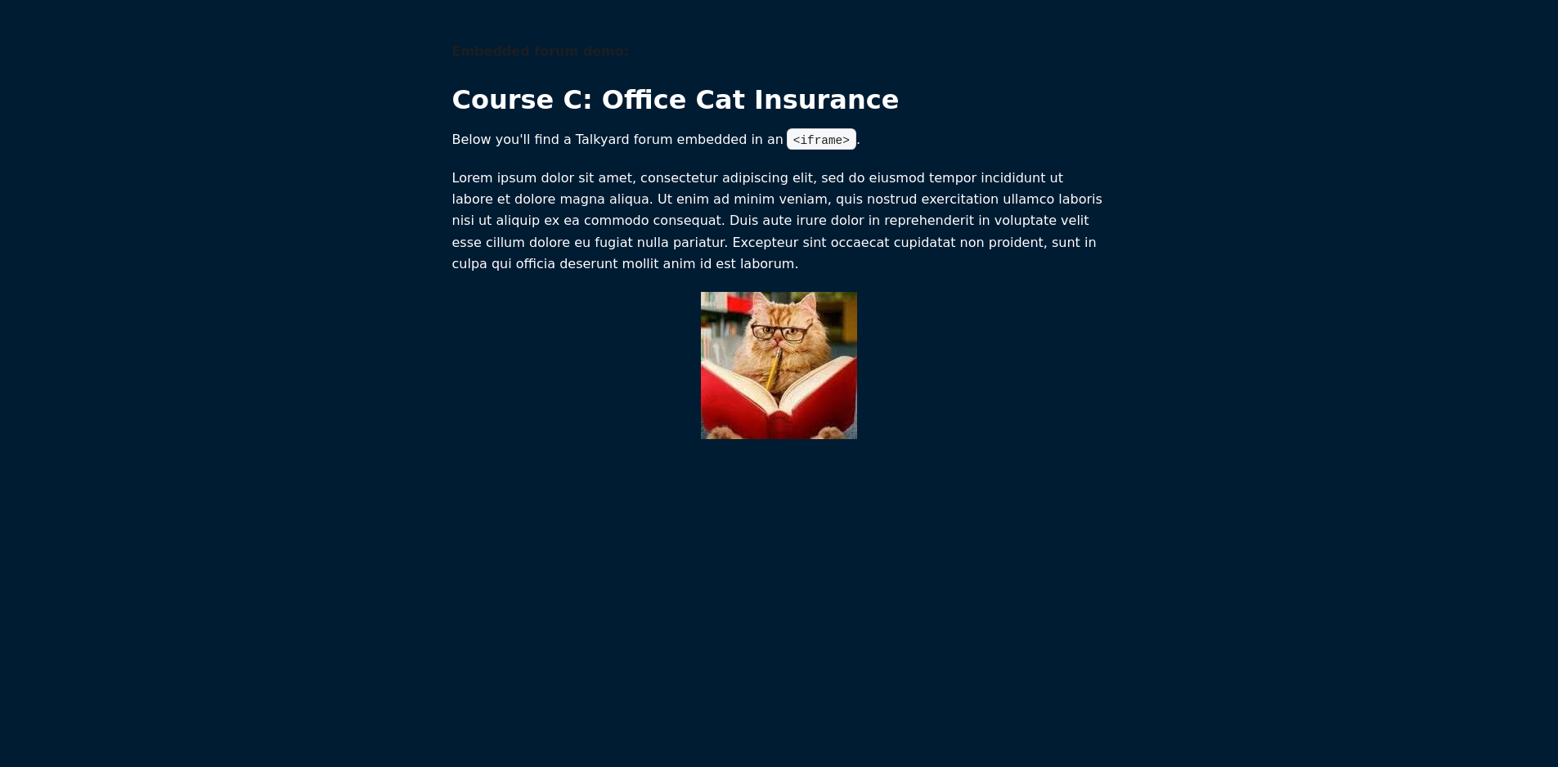
scroll to position [1, 0]
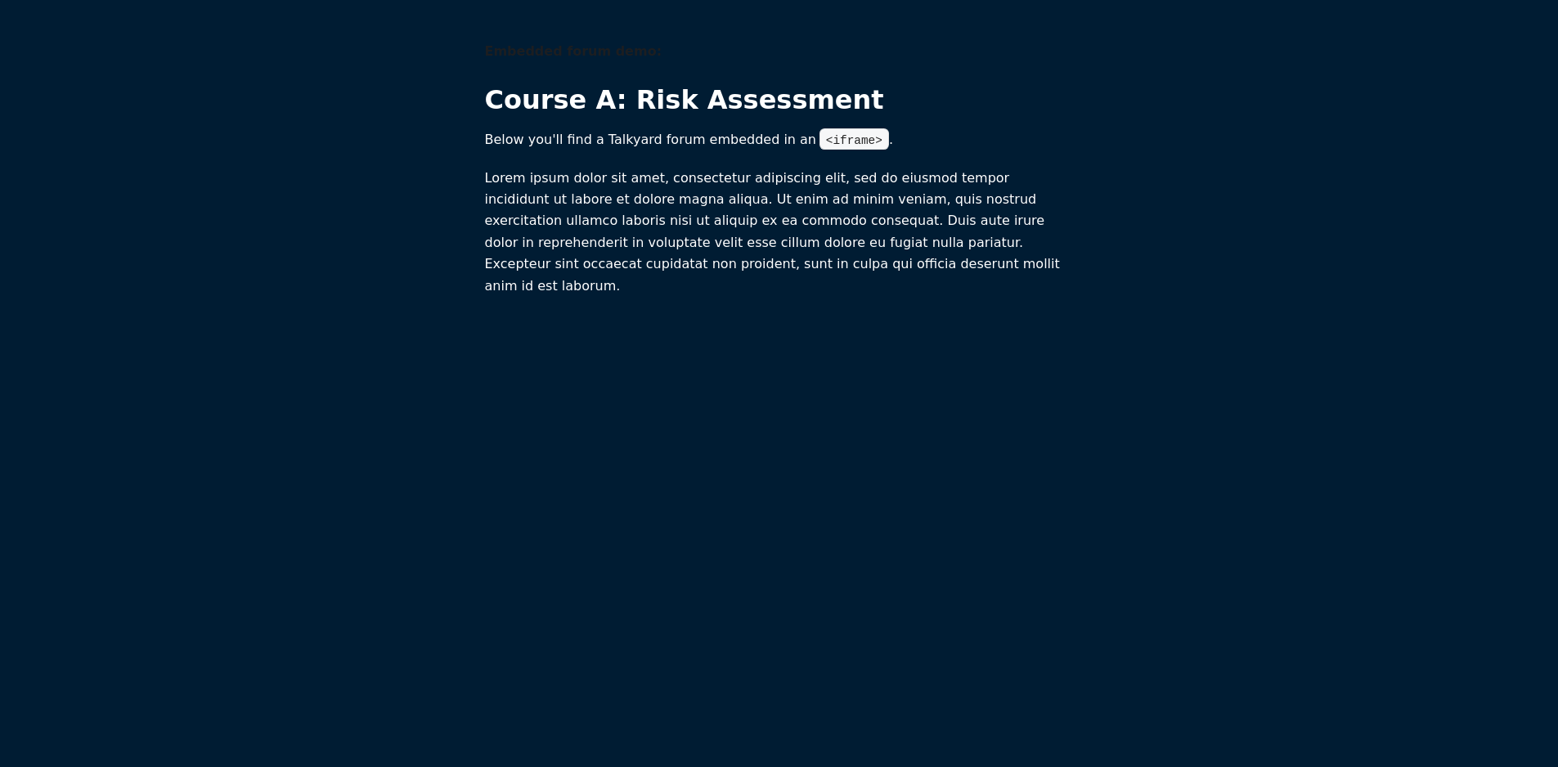
scroll to position [1, 0]
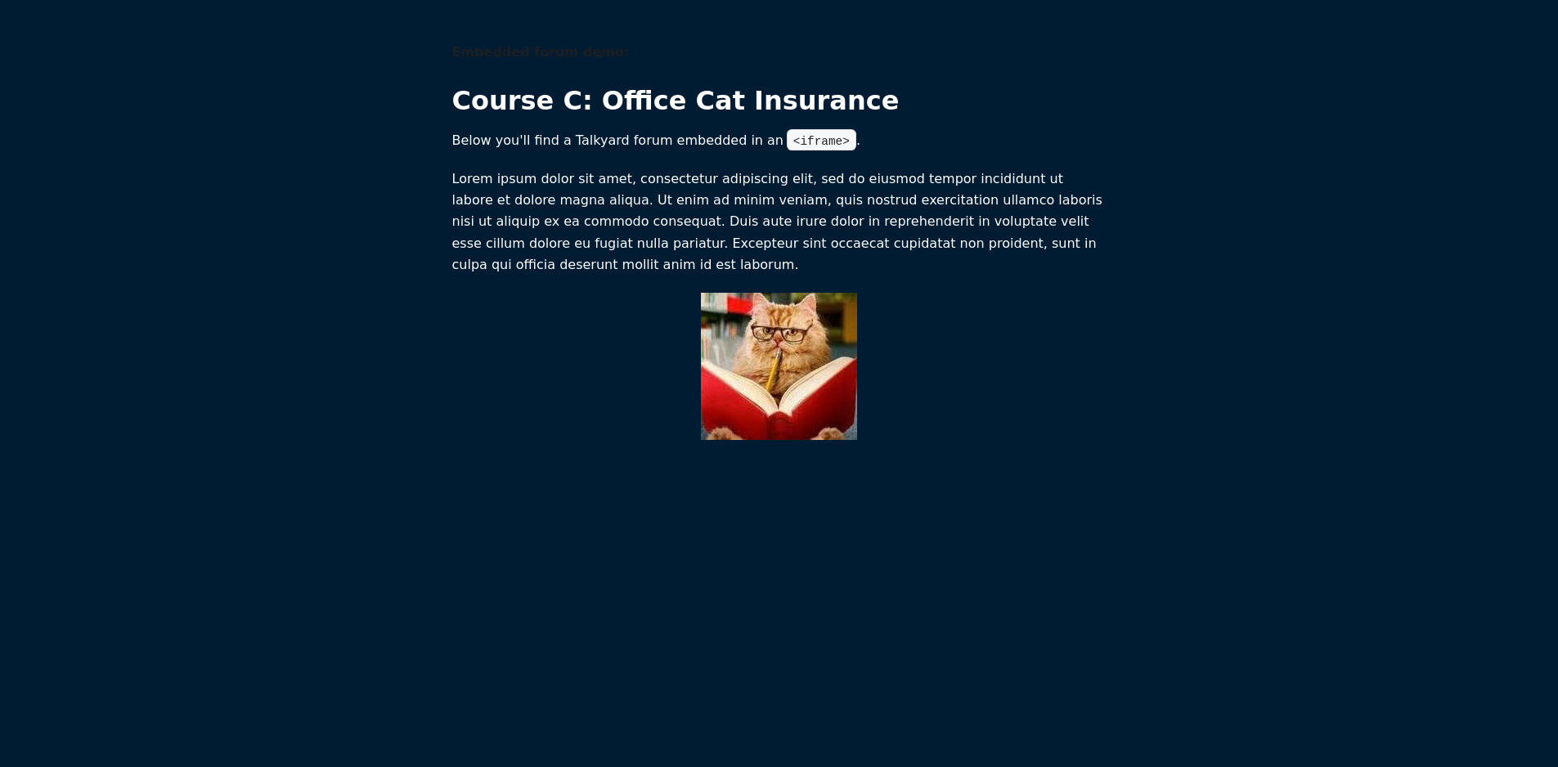
scroll to position [1, 0]
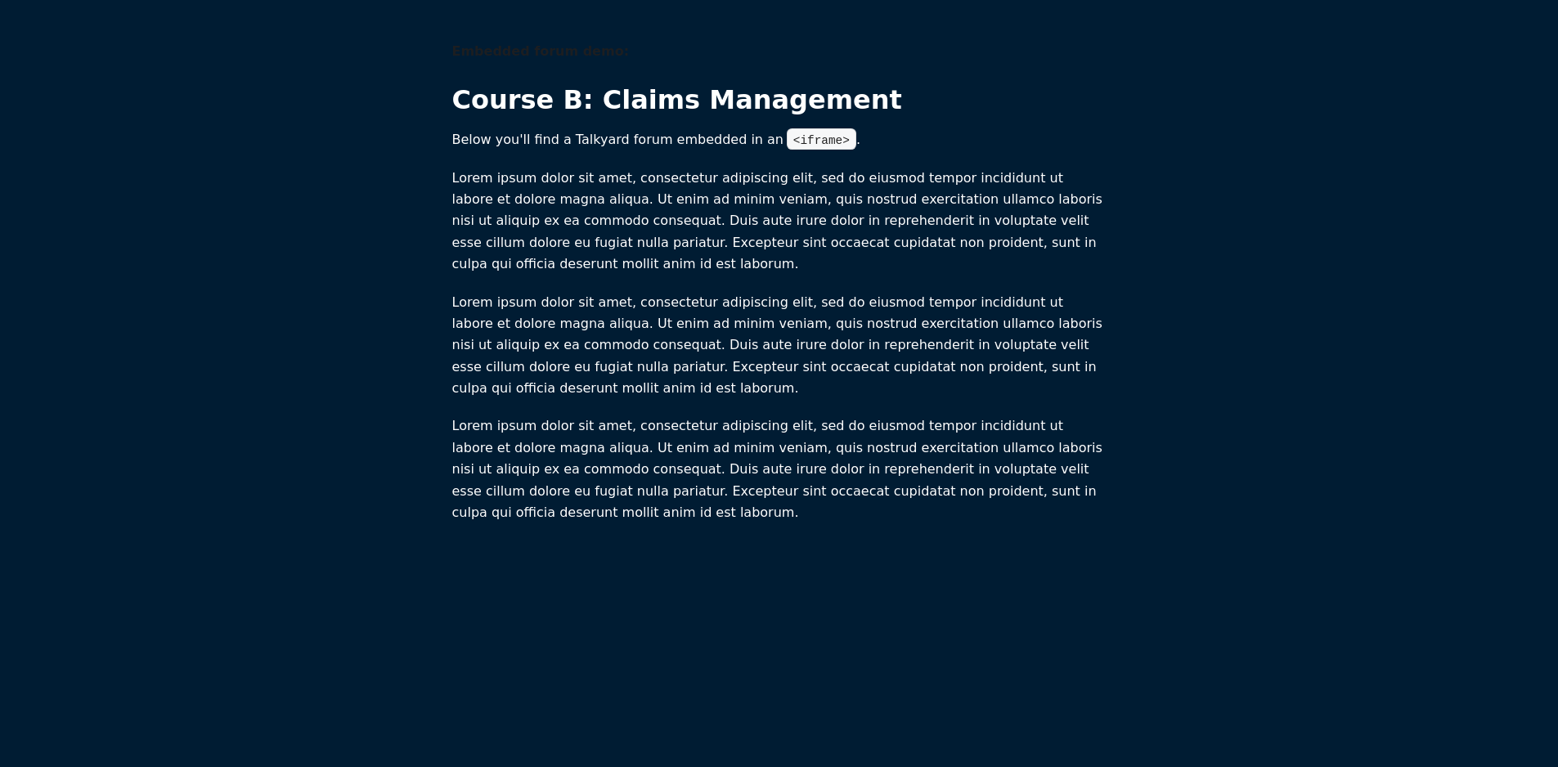
scroll to position [1, 0]
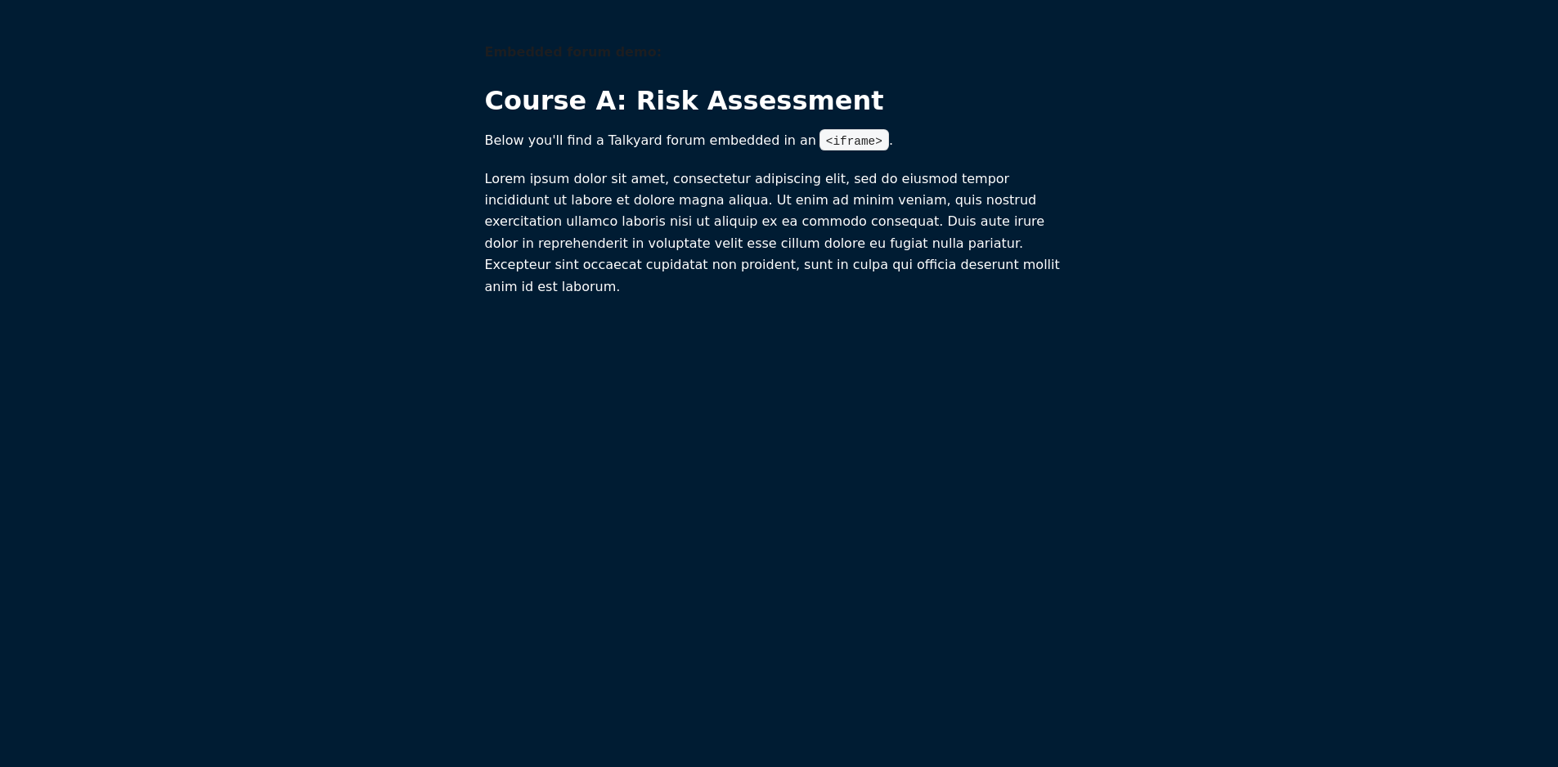
scroll to position [1, 0]
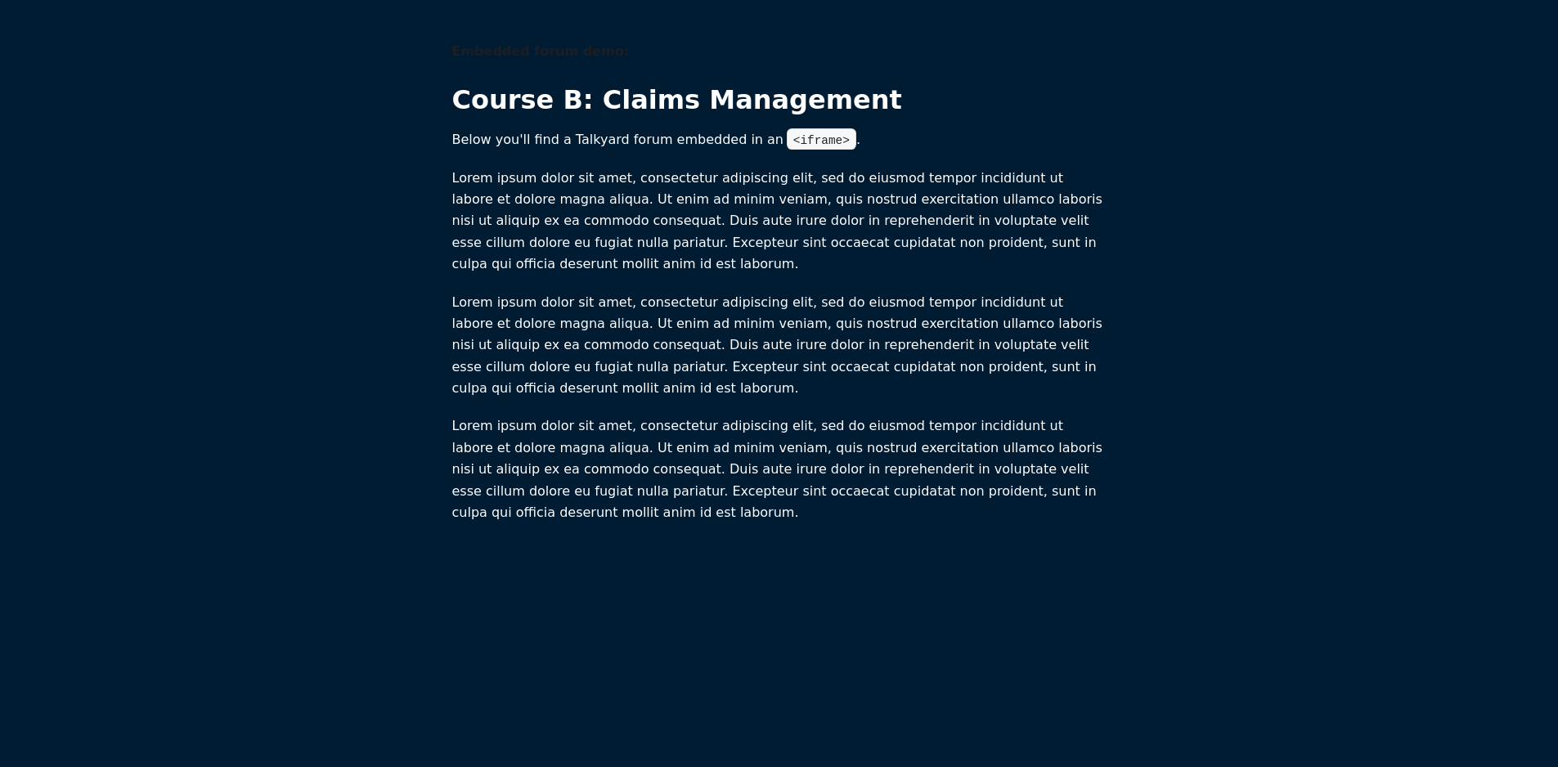
scroll to position [1, 0]
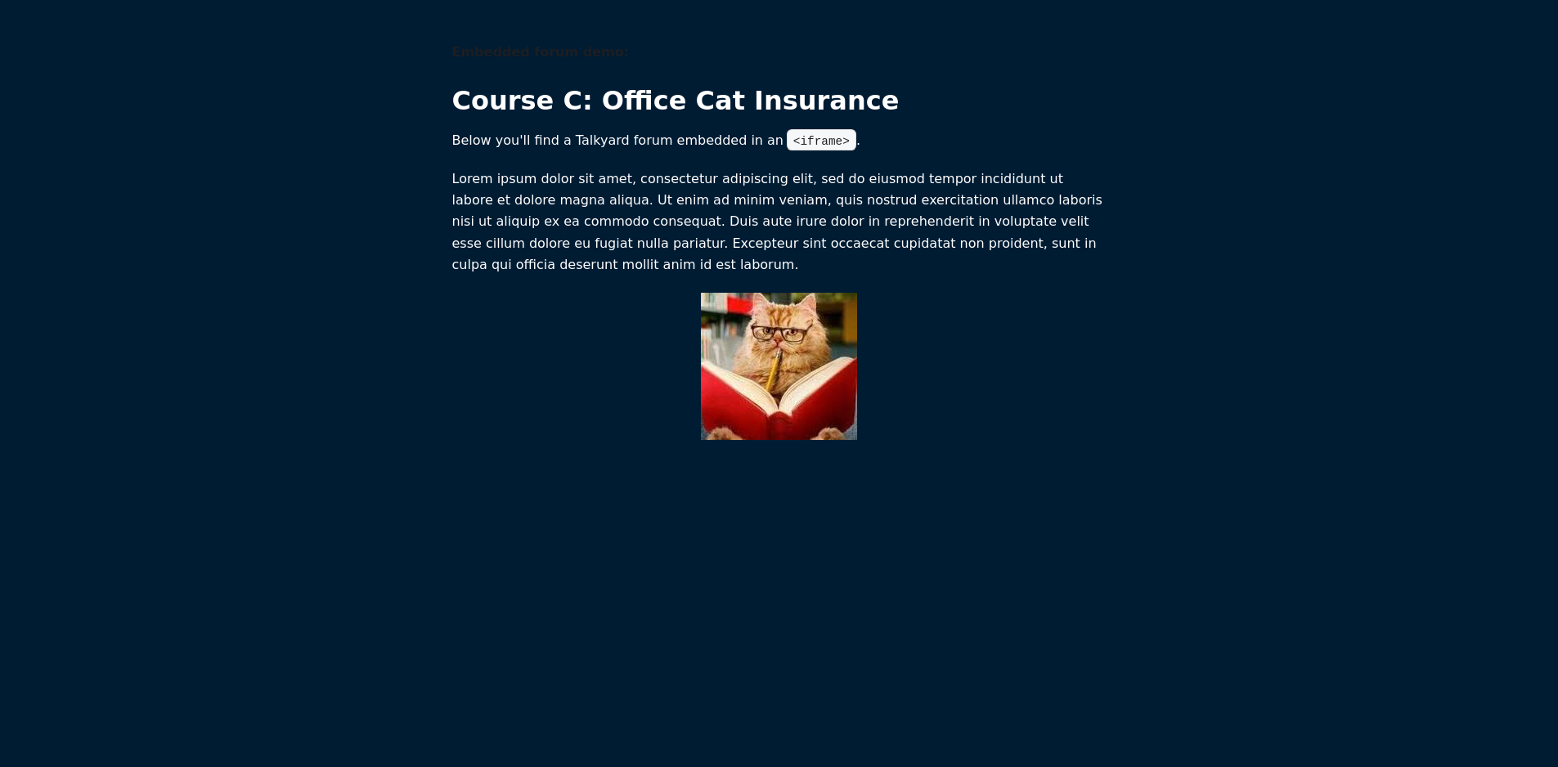
scroll to position [1, 0]
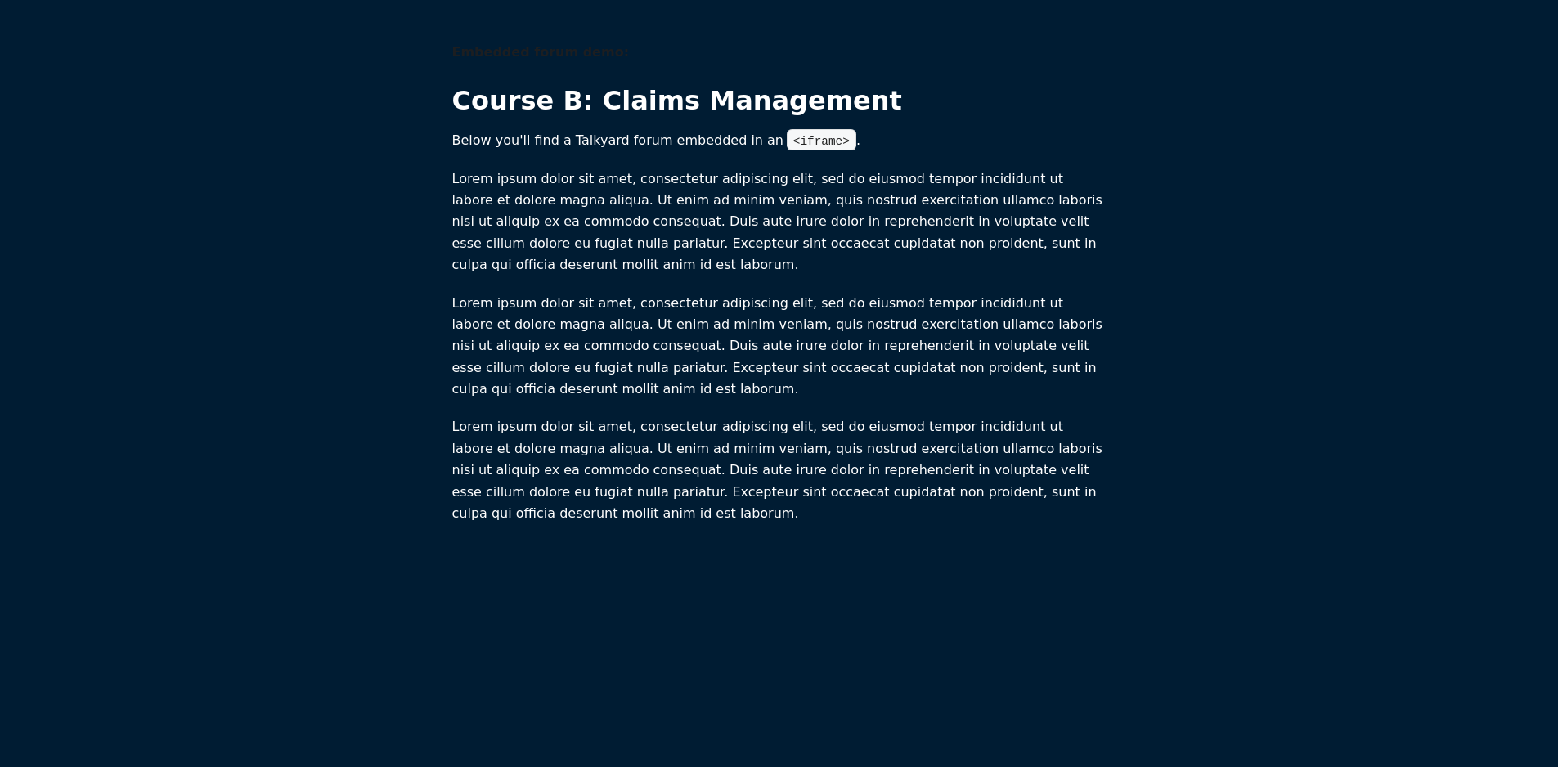
scroll to position [1, 0]
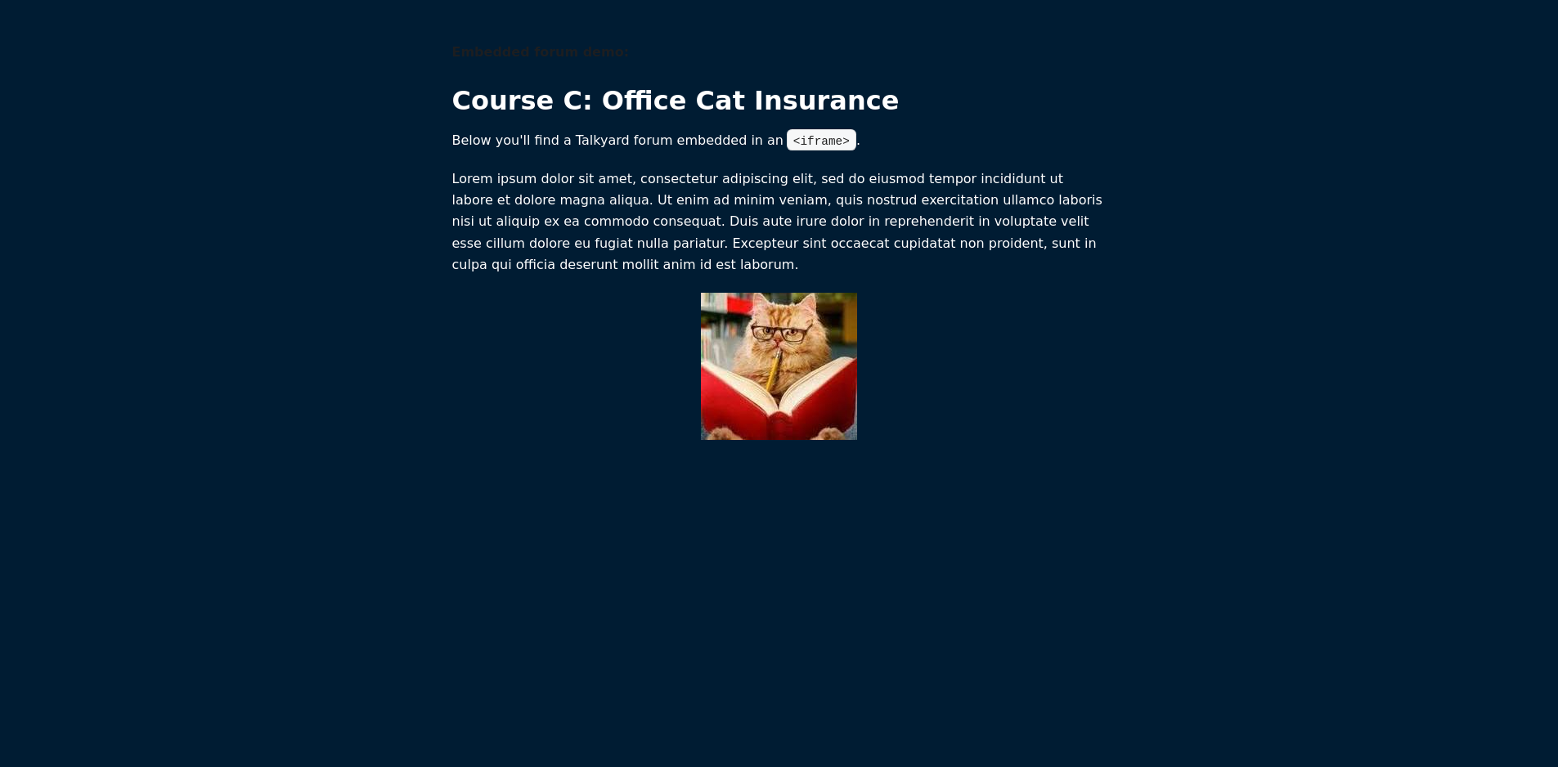
scroll to position [1, 0]
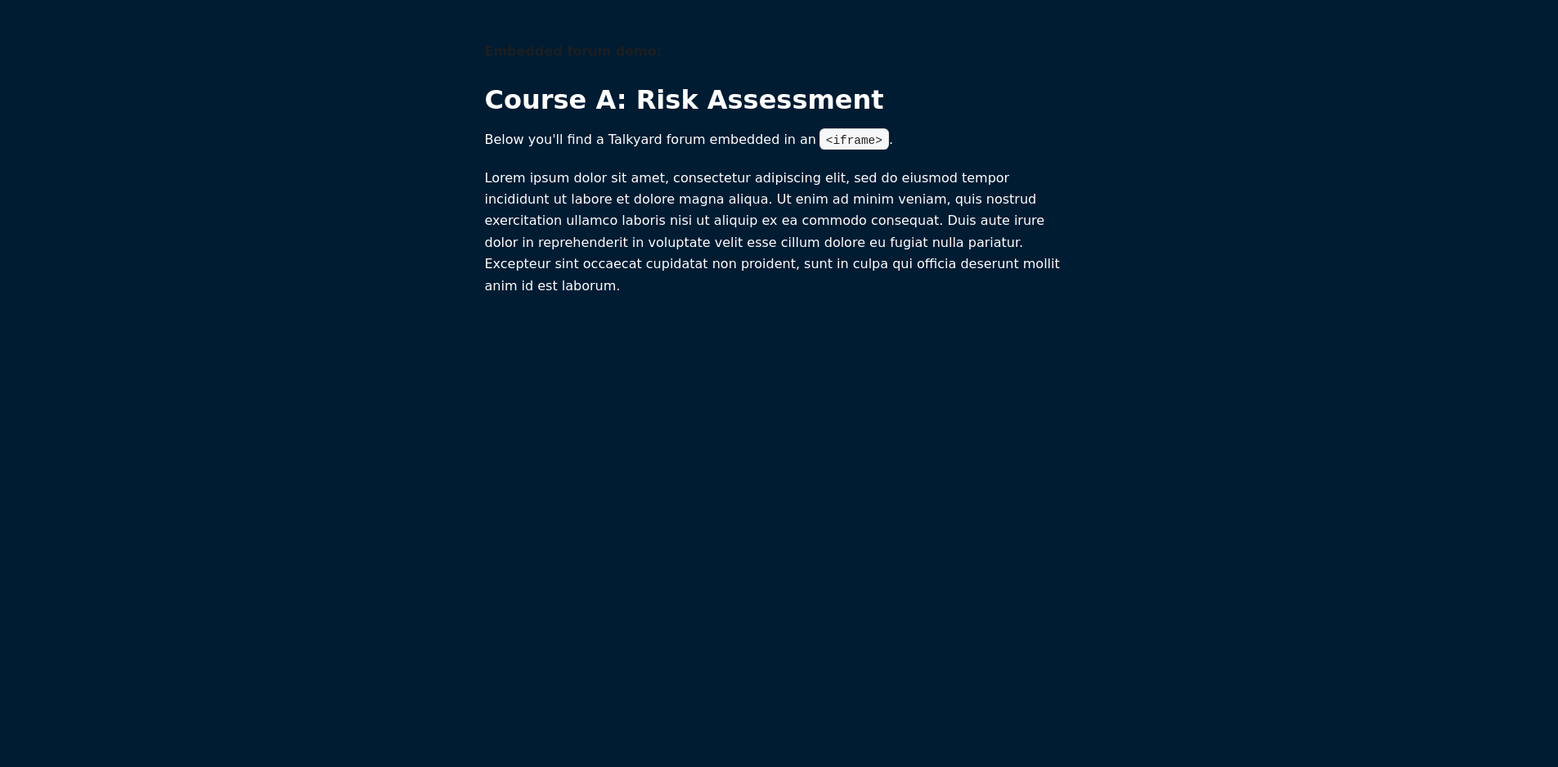
scroll to position [1, 0]
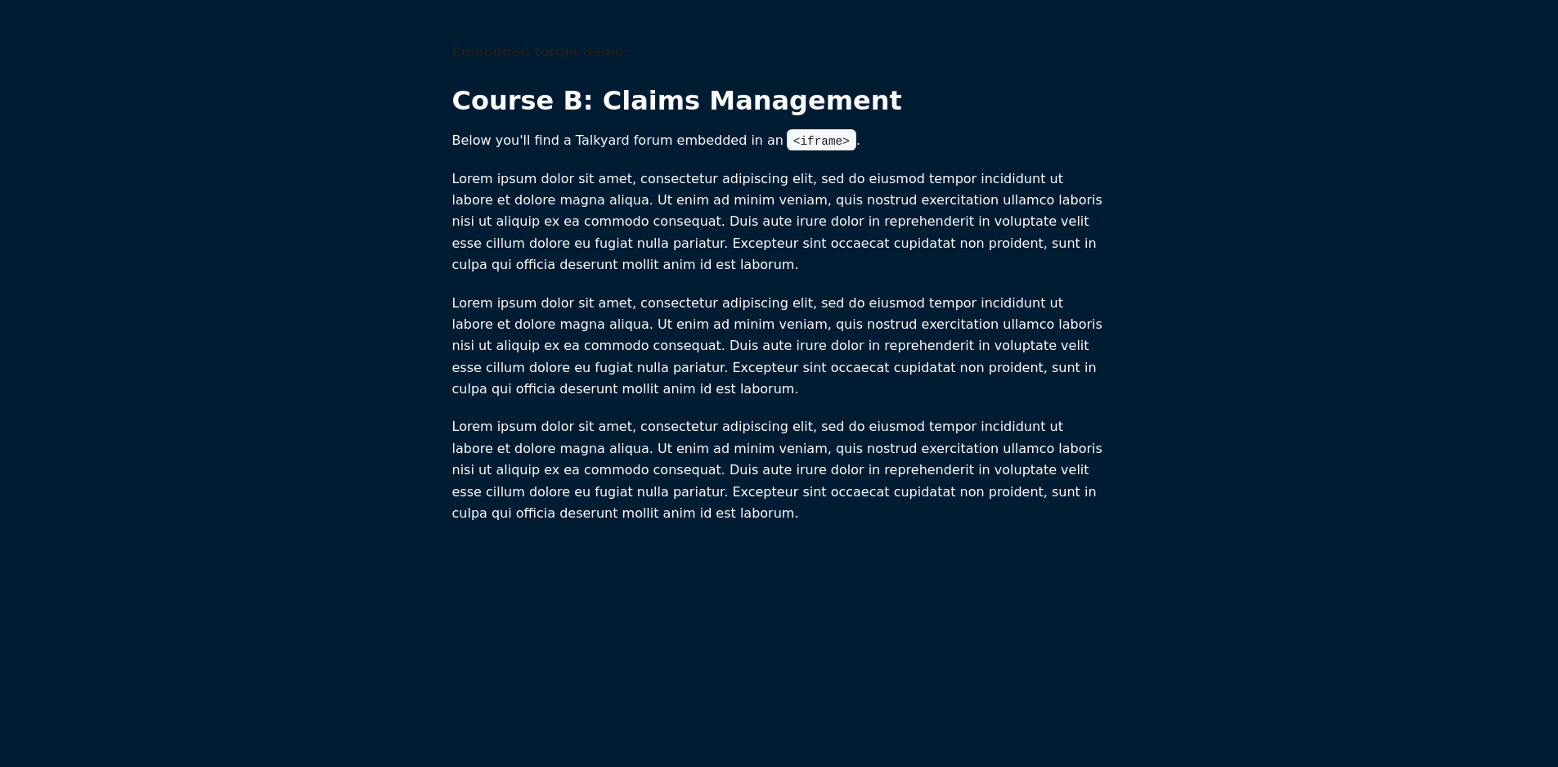
scroll to position [1, 0]
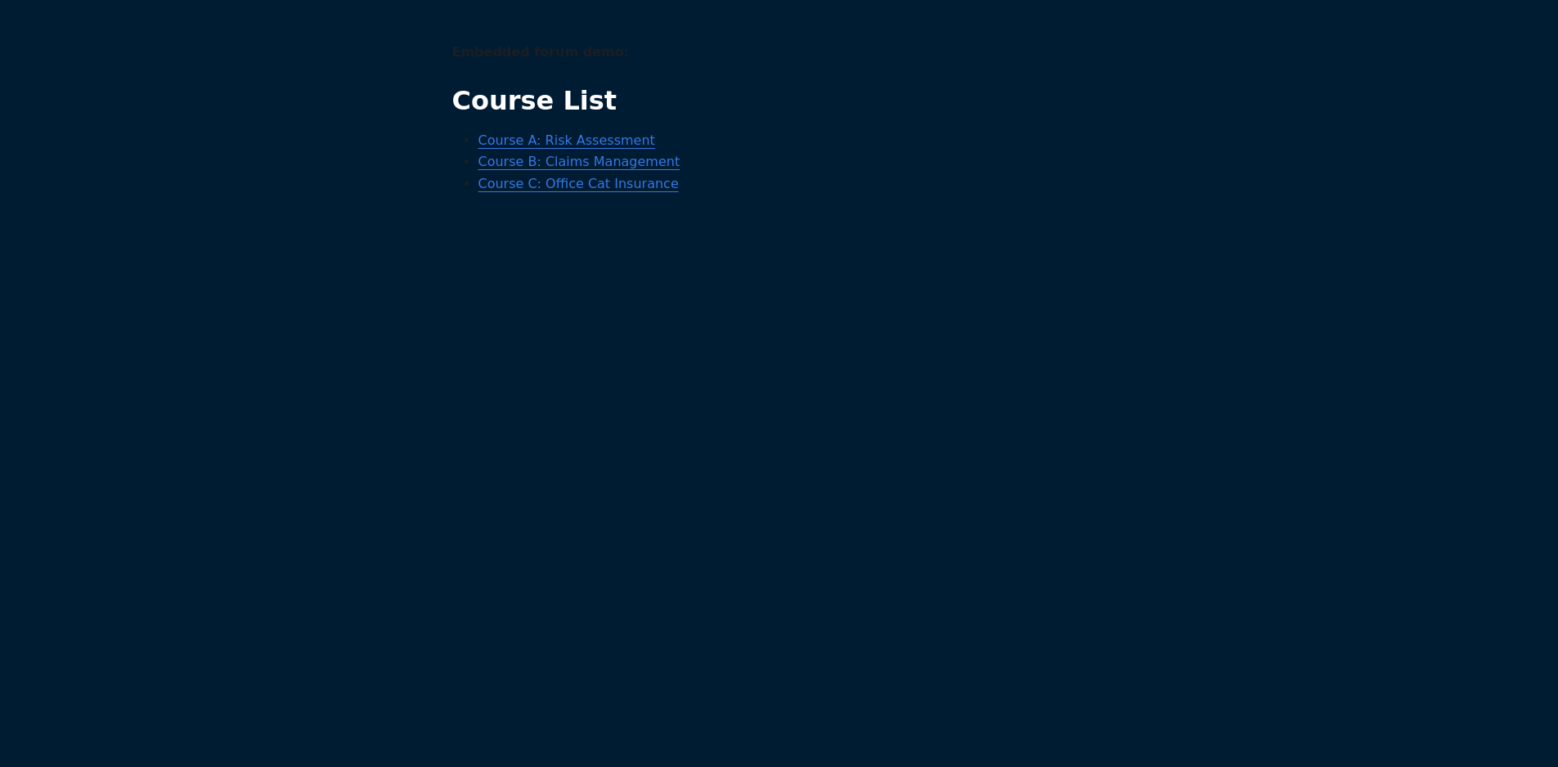
scroll to position [1, 0]
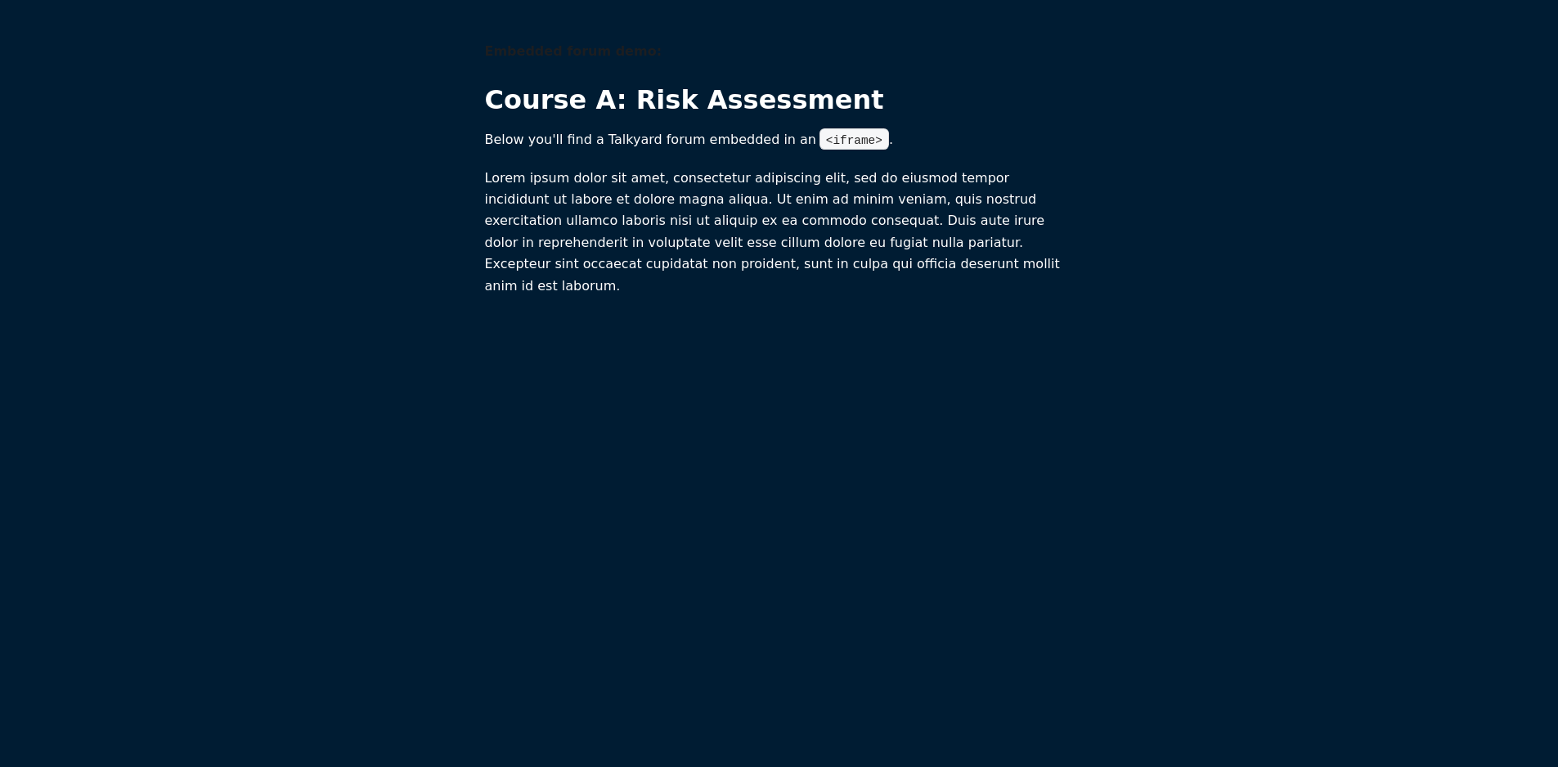
scroll to position [1, 0]
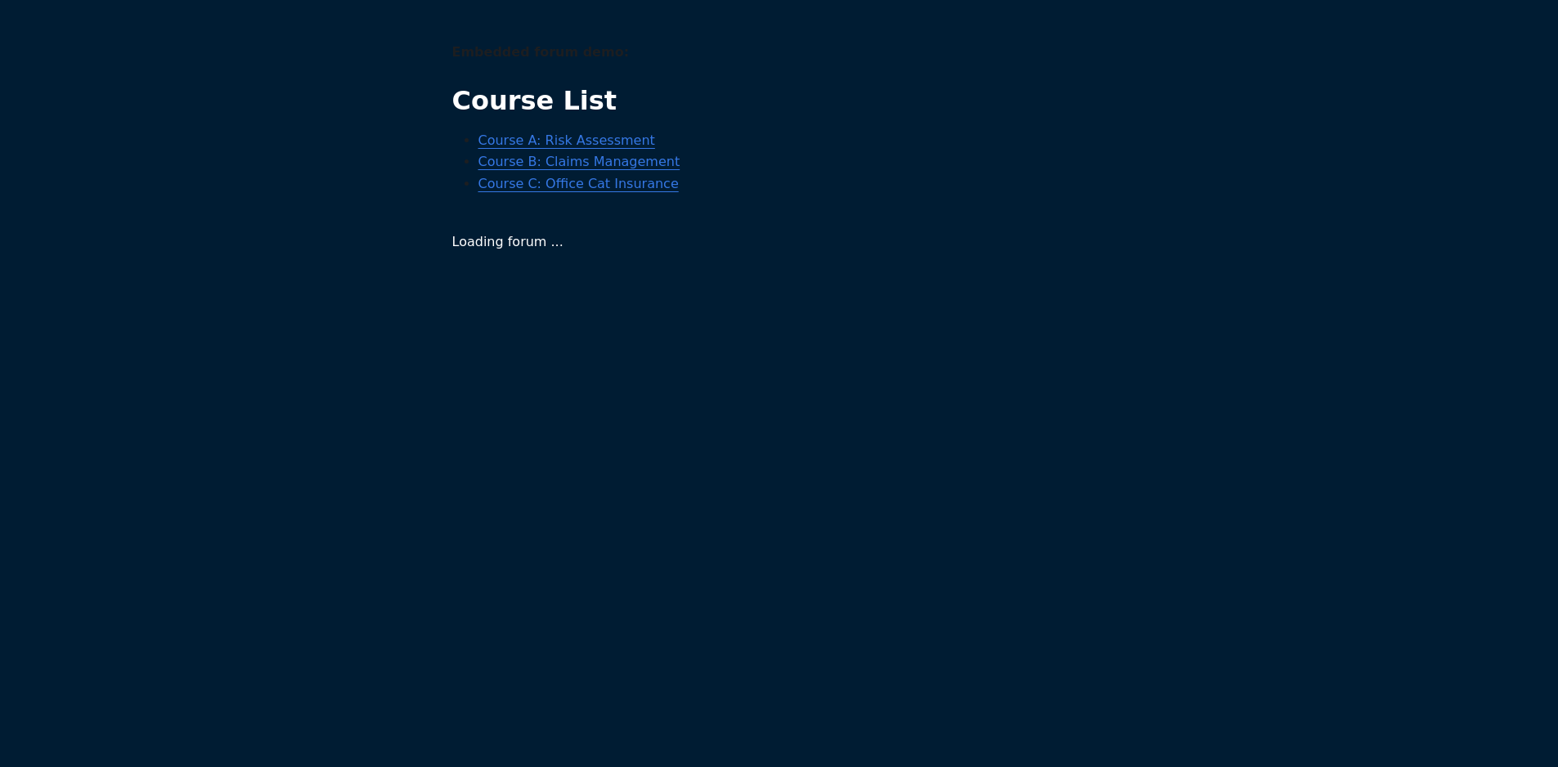
scroll to position [1, 0]
